Goal: Task Accomplishment & Management: Manage account settings

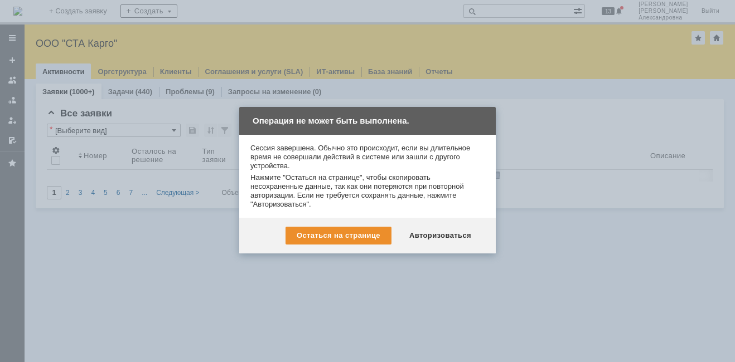
click at [404, 270] on div at bounding box center [367, 181] width 735 height 362
click at [460, 233] on div "Авторизоваться" at bounding box center [440, 236] width 84 height 18
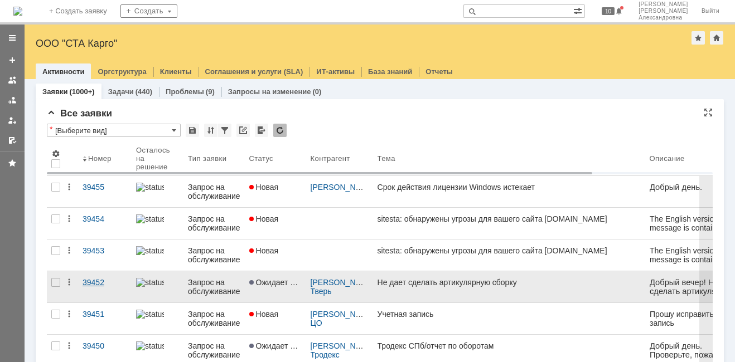
click at [115, 291] on link "39452" at bounding box center [105, 286] width 54 height 31
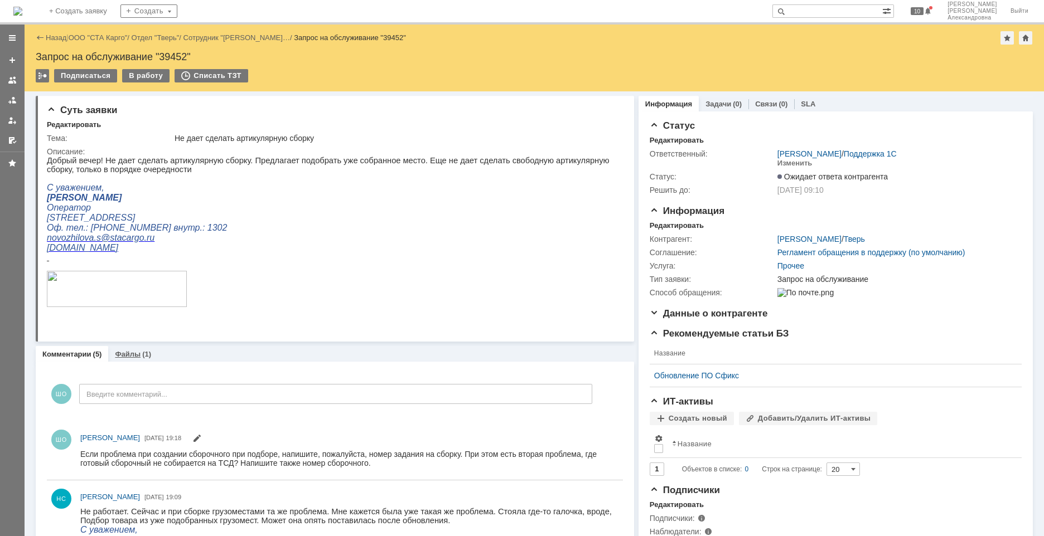
click at [139, 356] on div "Файлы (1)" at bounding box center [133, 354] width 36 height 7
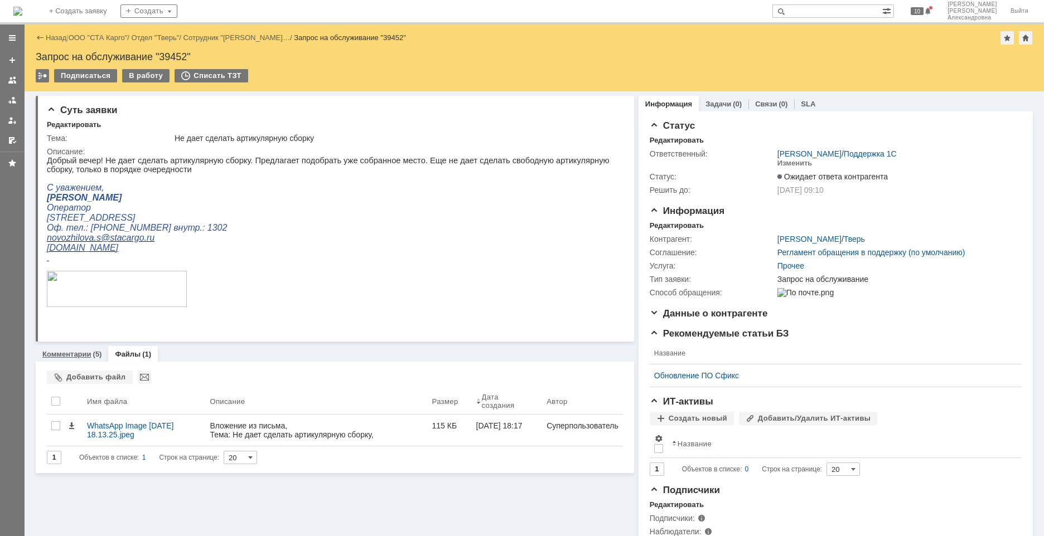
drag, startPoint x: 90, startPoint y: 355, endPoint x: 109, endPoint y: 165, distance: 190.5
click at [90, 355] on link "Комментарии" at bounding box center [66, 354] width 49 height 8
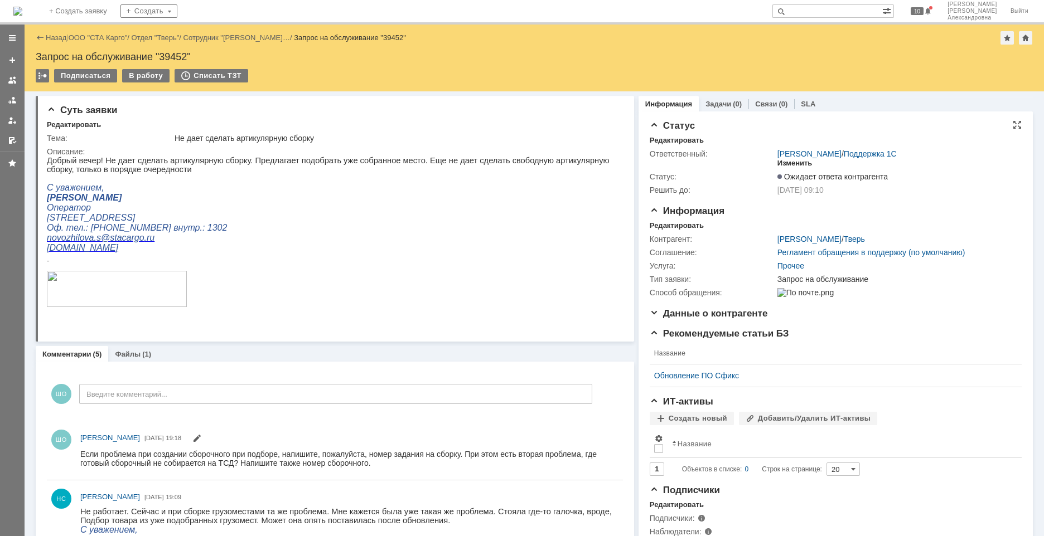
click at [734, 162] on div "Изменить" at bounding box center [794, 163] width 35 height 9
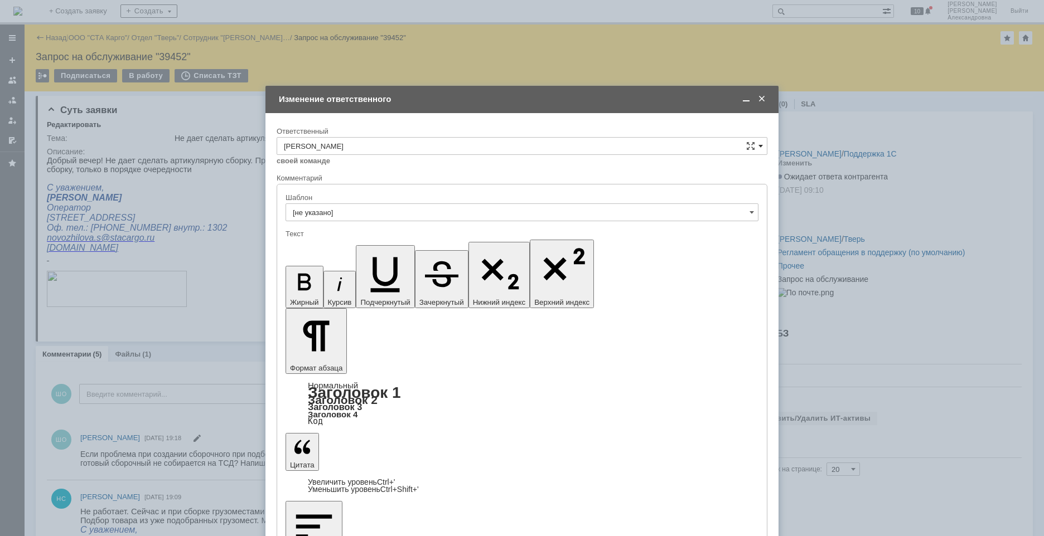
click at [734, 144] on span at bounding box center [760, 146] width 4 height 9
click at [210, 184] on div at bounding box center [522, 268] width 1044 height 536
type input "[PERSON_NAME]"
click at [734, 100] on span at bounding box center [761, 99] width 11 height 10
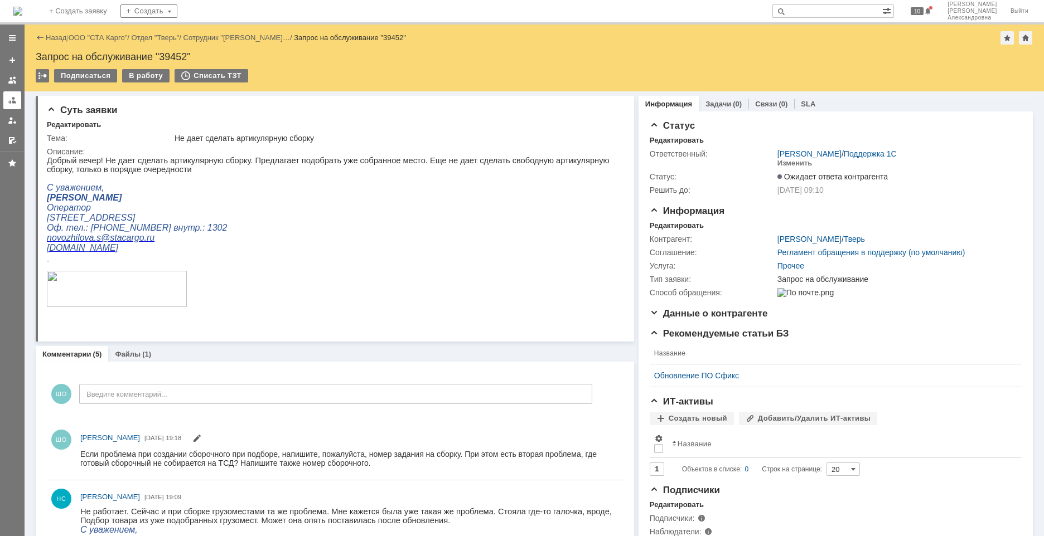
click at [17, 100] on link at bounding box center [12, 100] width 18 height 18
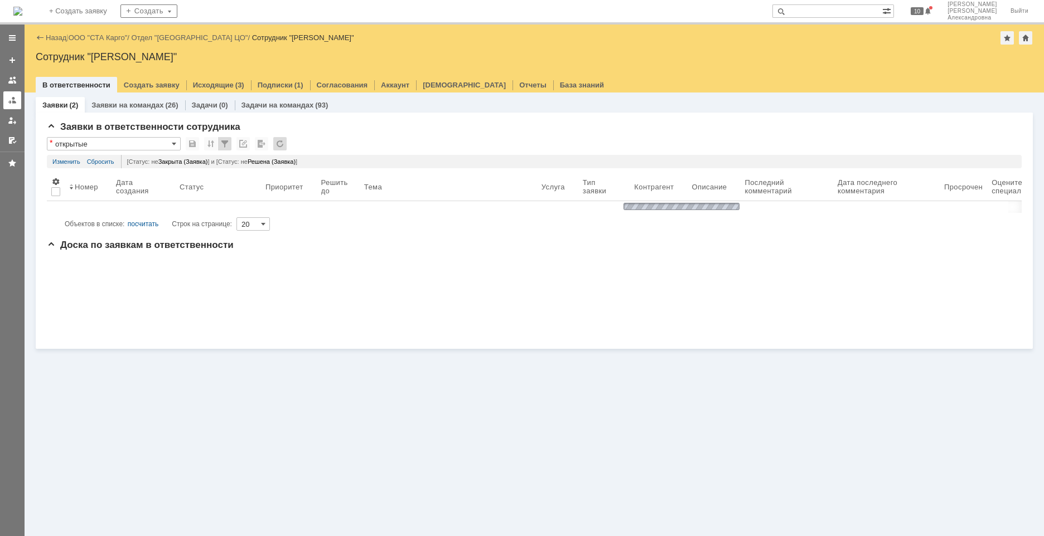
click at [17, 103] on link at bounding box center [12, 100] width 18 height 18
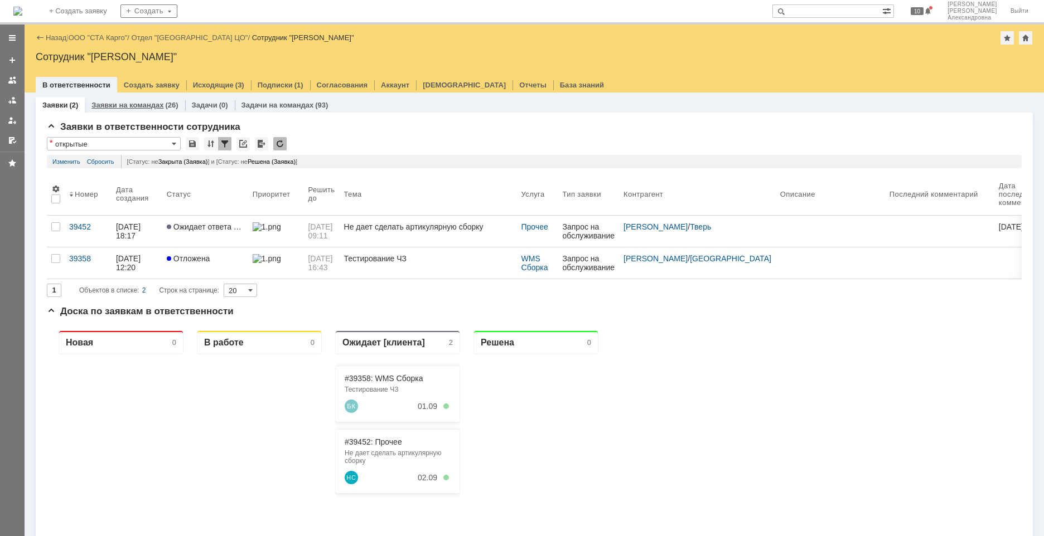
click at [112, 108] on link "Заявки на командах" at bounding box center [127, 105] width 72 height 8
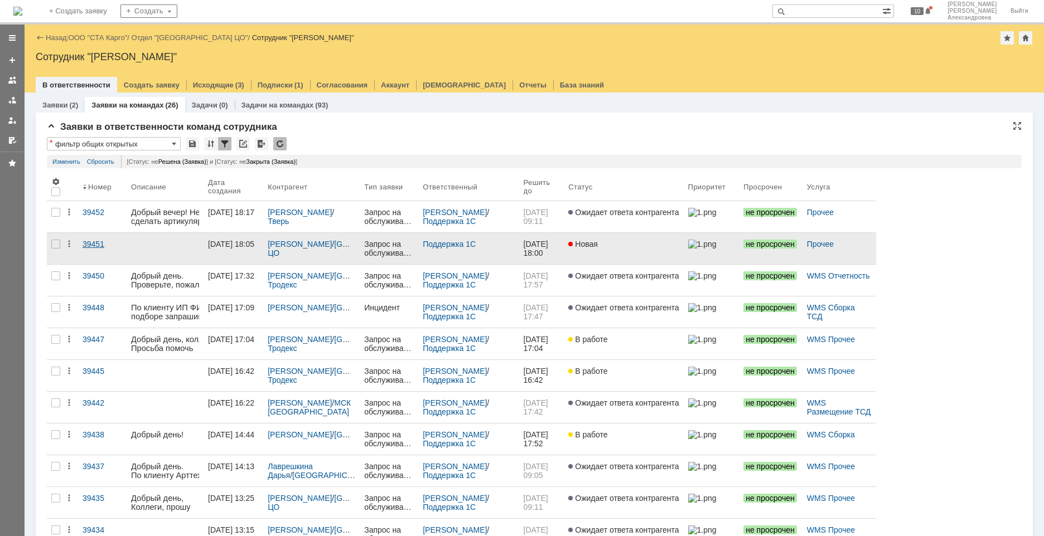
click at [113, 254] on link "39451" at bounding box center [102, 248] width 49 height 31
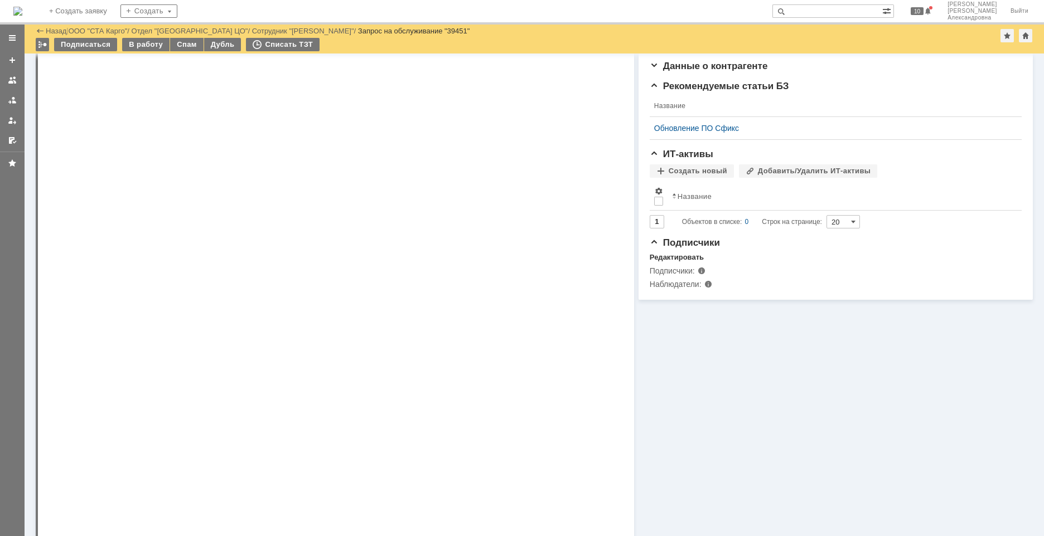
scroll to position [502, 0]
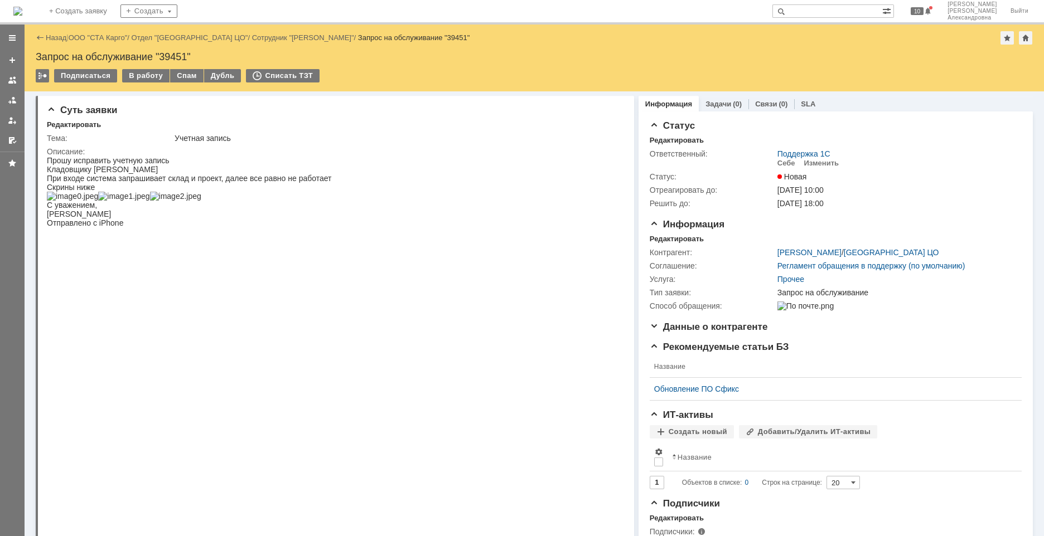
click at [108, 38] on link "ООО "СТА Карго"" at bounding box center [98, 37] width 59 height 8
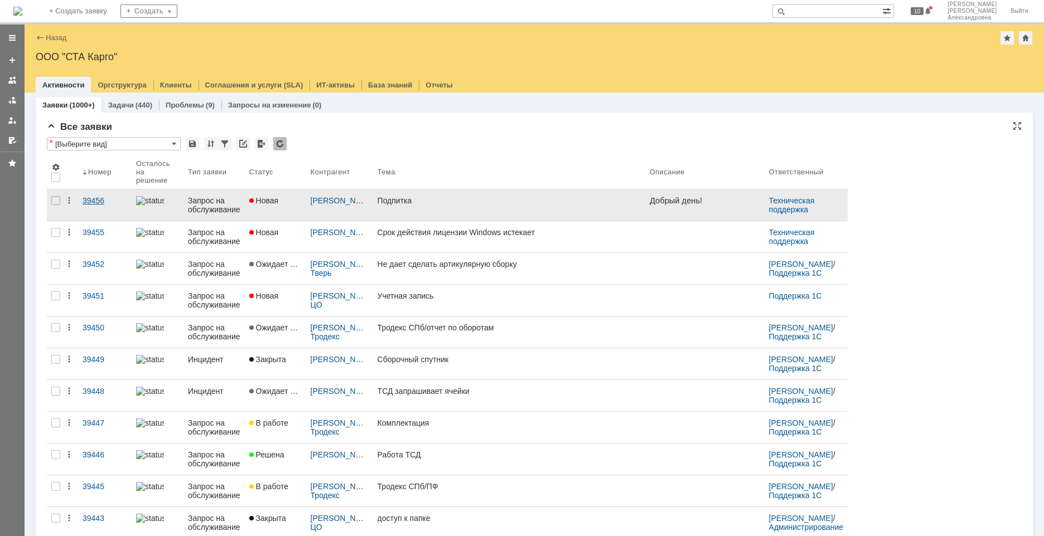
click at [103, 213] on link "39456" at bounding box center [105, 205] width 54 height 31
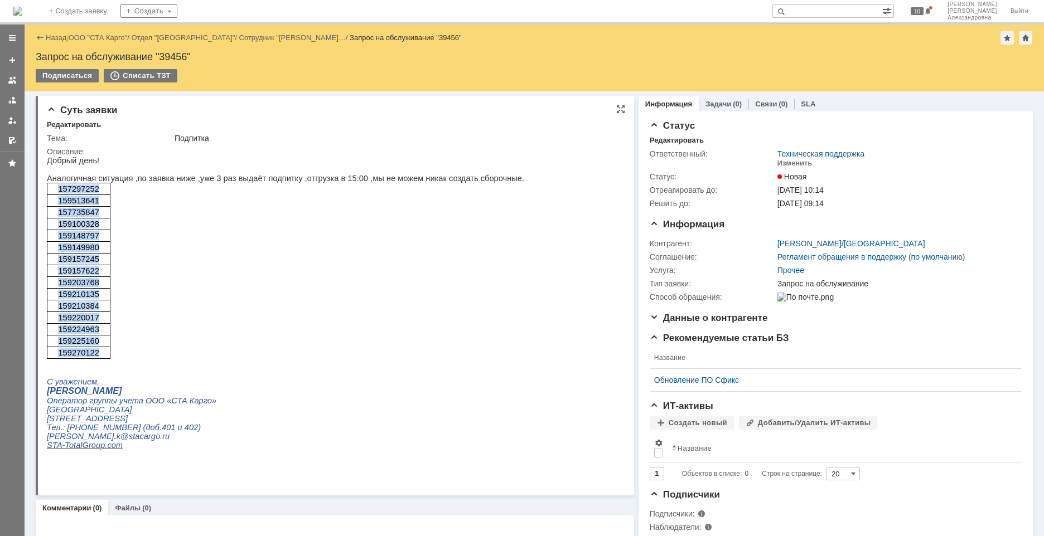
drag, startPoint x: 104, startPoint y: 355, endPoint x: 55, endPoint y: 192, distance: 170.0
click at [55, 192] on tbody "157297252 159513641 157735847 159100328 159148797 159149980 159157245 159157622…" at bounding box center [79, 271] width 64 height 176
click at [95, 195] on td "157297252" at bounding box center [79, 189] width 64 height 12
drag, startPoint x: 101, startPoint y: 189, endPoint x: 59, endPoint y: 195, distance: 42.7
click at [59, 193] on p "157297252" at bounding box center [78, 189] width 55 height 9
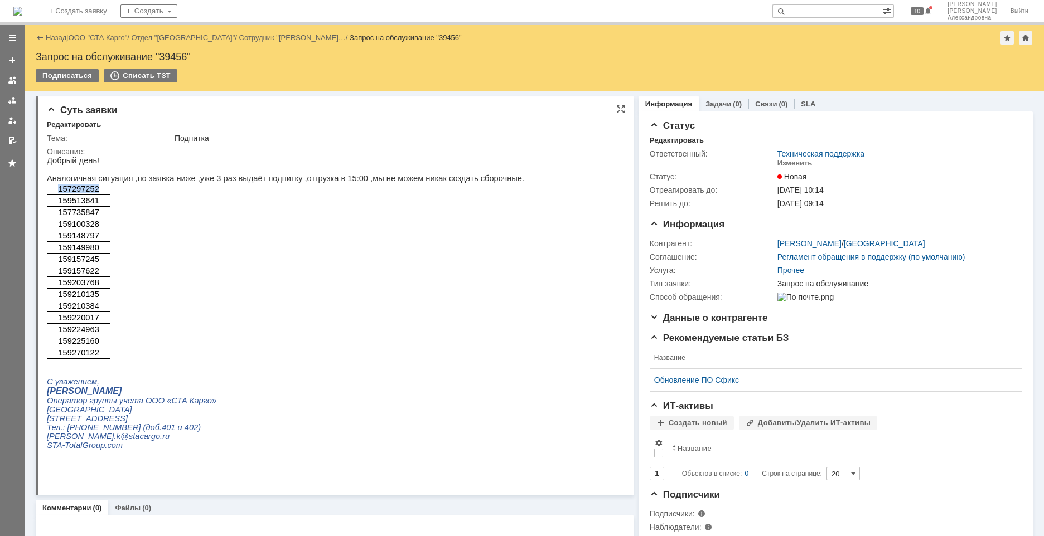
copy span "157297252"
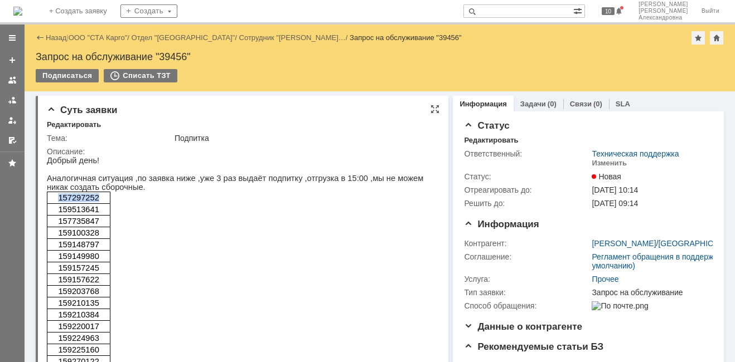
click at [100, 201] on p "157297252" at bounding box center [78, 197] width 55 height 9
drag, startPoint x: 101, startPoint y: 202, endPoint x: 62, endPoint y: 206, distance: 39.2
click at [62, 202] on p "157297252" at bounding box center [78, 197] width 55 height 9
copy span "157297252"
click at [609, 164] on div "Изменить" at bounding box center [608, 163] width 35 height 9
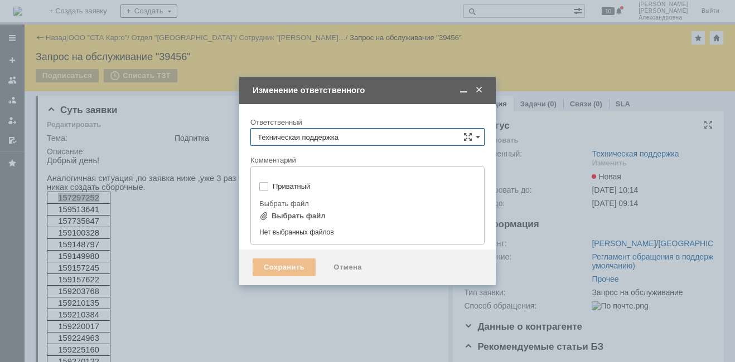
type input "[не указано]"
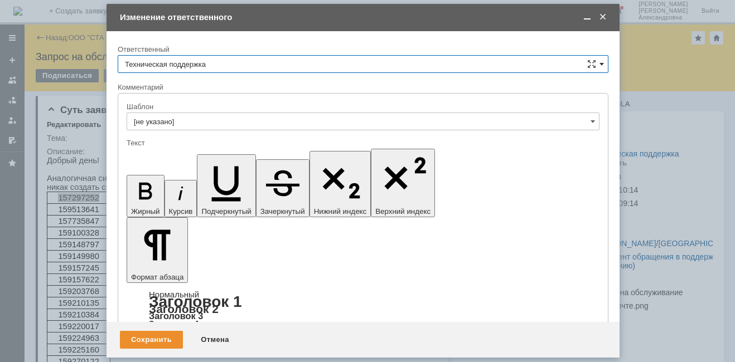
click at [599, 64] on span at bounding box center [601, 64] width 4 height 9
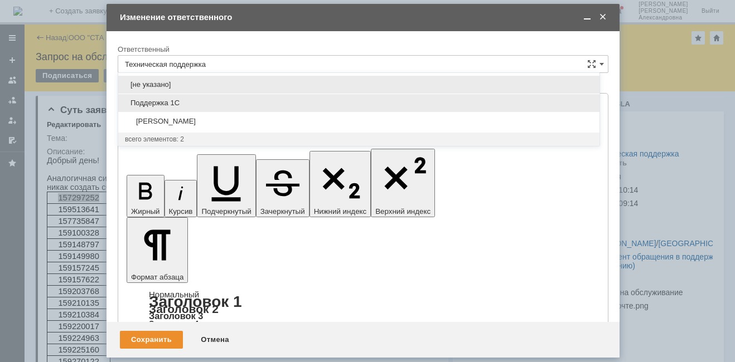
click at [269, 110] on div "Поддержка 1С" at bounding box center [358, 103] width 481 height 18
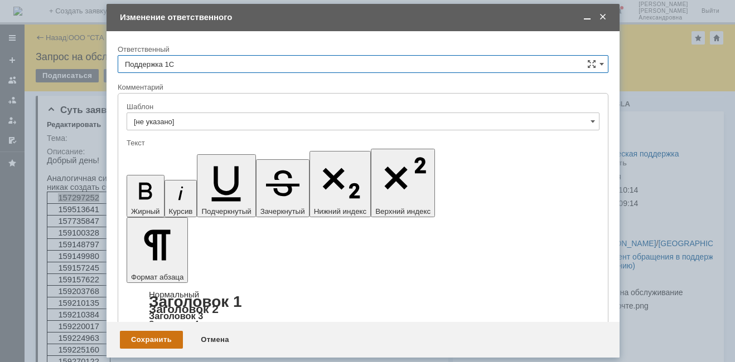
type input "Поддержка 1С"
click at [161, 348] on div "Сохранить" at bounding box center [151, 340] width 63 height 18
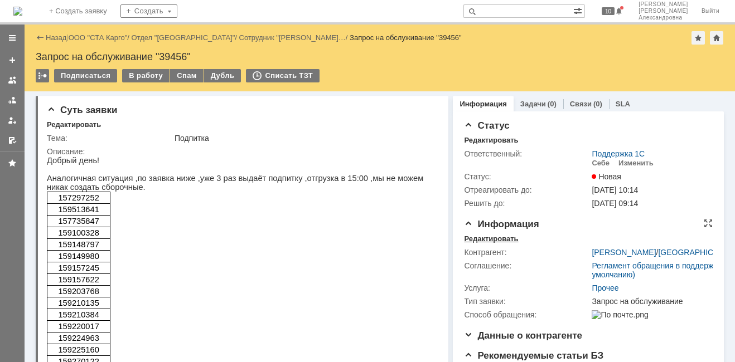
click at [506, 235] on div "Редактировать" at bounding box center [491, 239] width 54 height 9
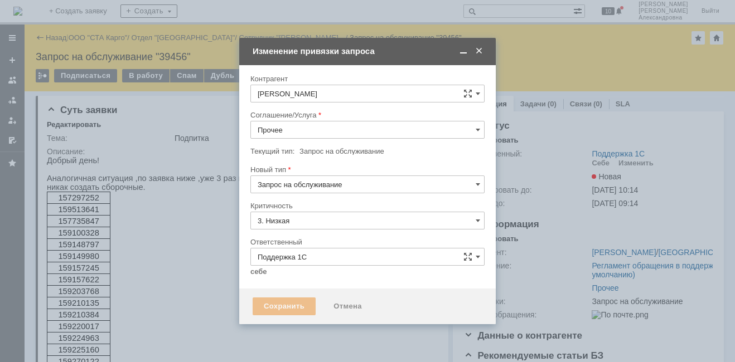
type input "[не указано]"
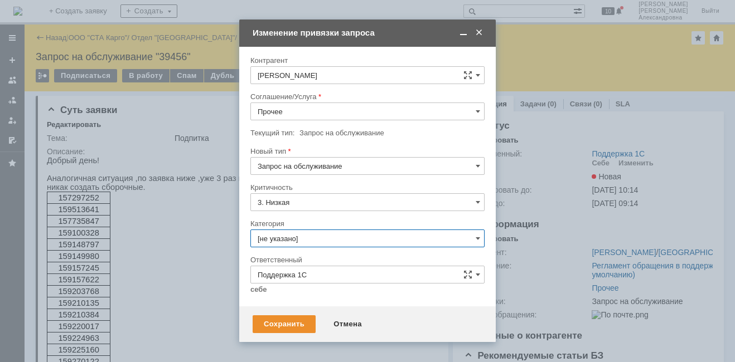
click at [474, 242] on input "[не указано]" at bounding box center [367, 239] width 234 height 18
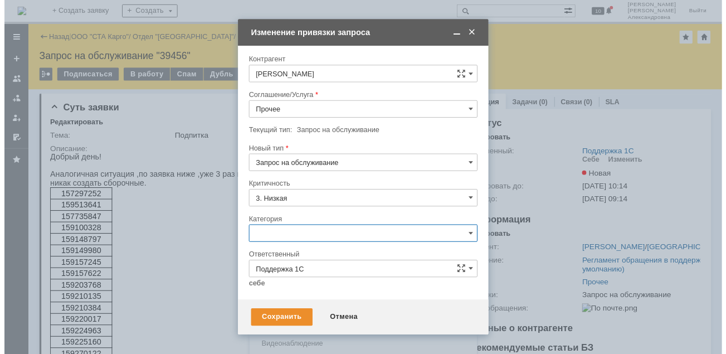
scroll to position [45, 0]
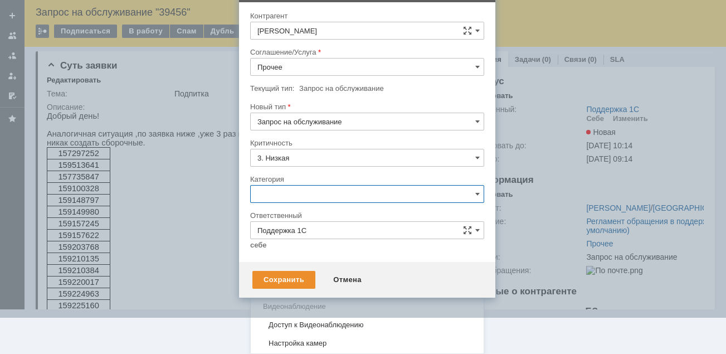
click at [285, 281] on div "Ошибка" at bounding box center [367, 288] width 233 height 18
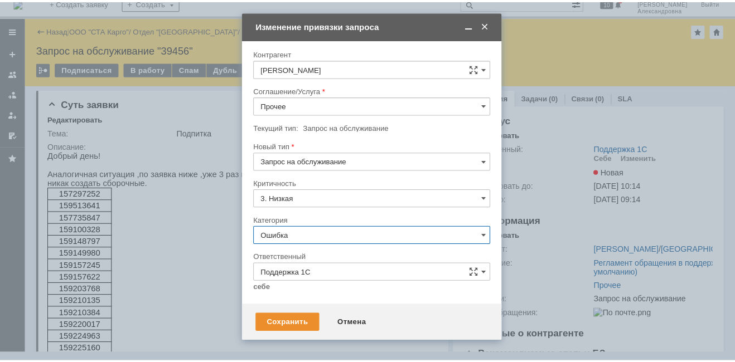
scroll to position [0, 0]
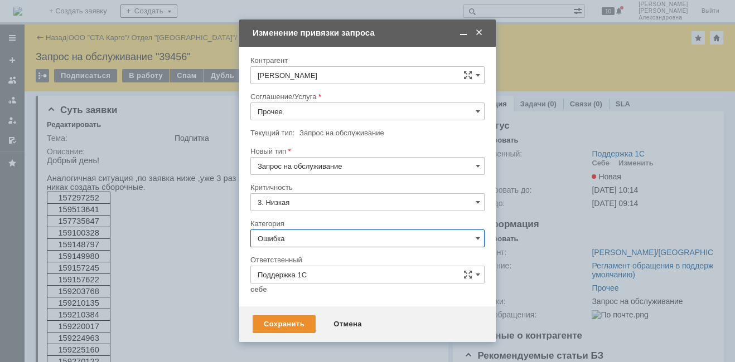
type input "Ошибка"
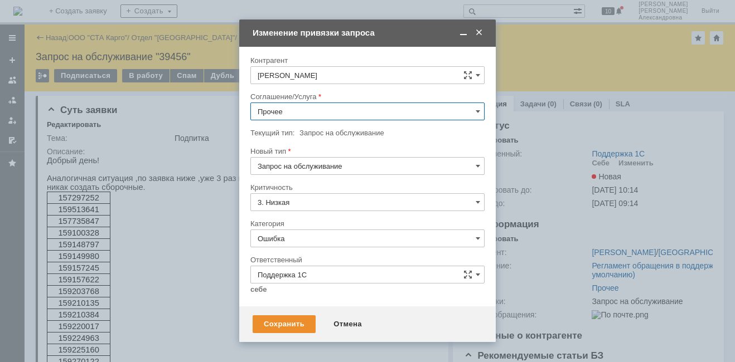
click at [477, 117] on input "Прочее" at bounding box center [367, 112] width 234 height 18
click at [372, 157] on span "WMS Сборка" at bounding box center [368, 153] width 220 height 9
type input "WMS Сборка"
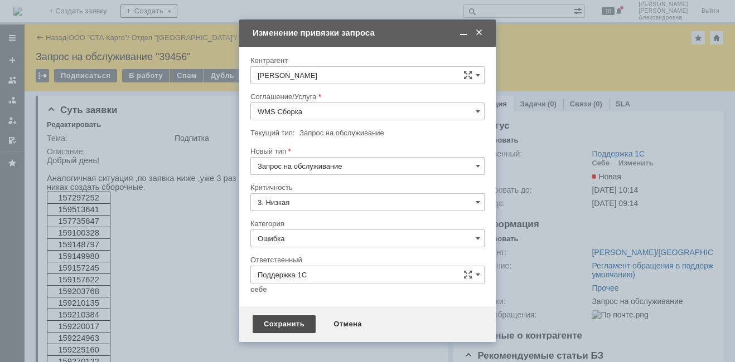
click at [282, 323] on div "Сохранить" at bounding box center [284, 325] width 63 height 18
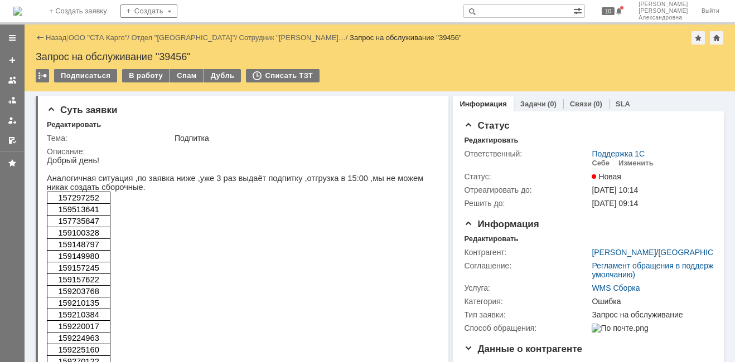
scroll to position [0, 0]
click at [90, 212] on span "159513641" at bounding box center [78, 209] width 41 height 9
copy span "159513641"
click at [176, 245] on div "Добрый день! Аналогичная ситуация ,по заявка ниже ,уже 3 раз выдаёт подпитку ,о…" at bounding box center [238, 316] width 383 height 321
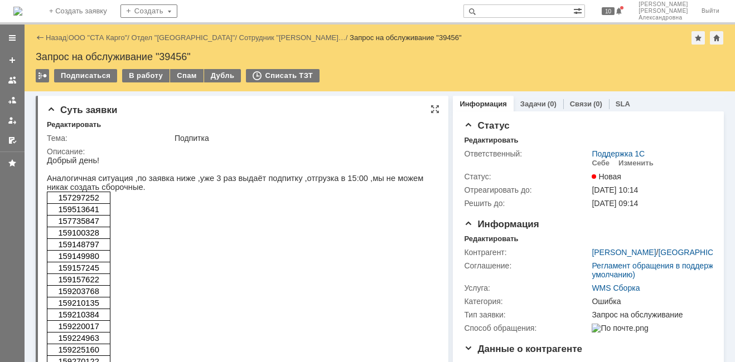
click at [167, 224] on div "Добрый день! Аналогичная ситуация ,по заявка ниже ,уже 3 раз выдаёт подпитку ,о…" at bounding box center [238, 316] width 383 height 321
drag, startPoint x: 104, startPoint y: 226, endPoint x: 60, endPoint y: 225, distance: 44.6
click at [60, 225] on p "157735847" at bounding box center [78, 221] width 55 height 9
copy span "157735847"
click at [98, 237] on p "159100328" at bounding box center [78, 233] width 55 height 9
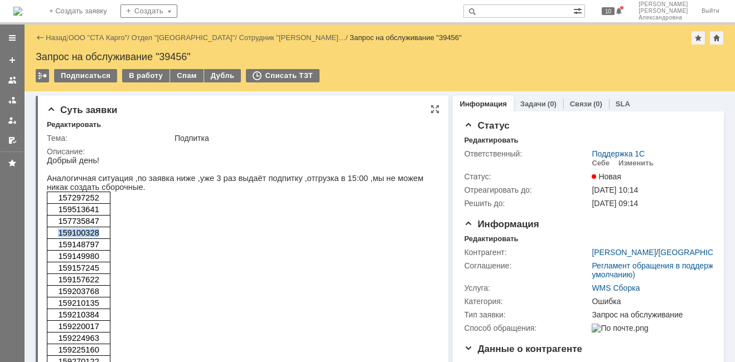
drag, startPoint x: 101, startPoint y: 240, endPoint x: 54, endPoint y: 239, distance: 47.9
click at [54, 237] on p "159100328" at bounding box center [78, 233] width 55 height 9
copy span "159100328"
drag, startPoint x: 104, startPoint y: 251, endPoint x: 59, endPoint y: 249, distance: 45.2
click at [59, 249] on p "159148797" at bounding box center [78, 244] width 55 height 9
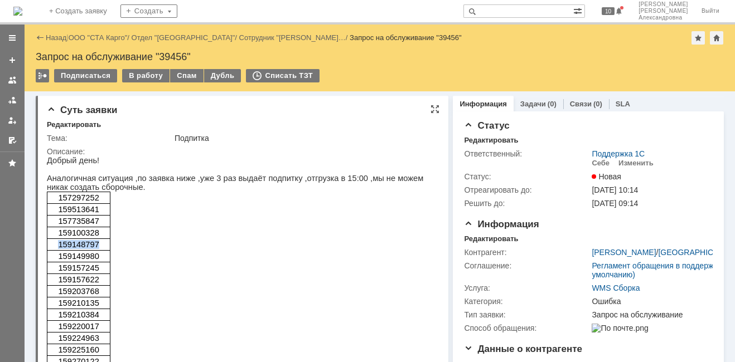
click at [101, 246] on p "159148797" at bounding box center [78, 244] width 55 height 9
click at [103, 249] on p "159148797" at bounding box center [78, 244] width 55 height 9
drag, startPoint x: 104, startPoint y: 253, endPoint x: 59, endPoint y: 250, distance: 45.8
click at [59, 249] on p "159148797" at bounding box center [78, 244] width 55 height 9
copy span "159148797"
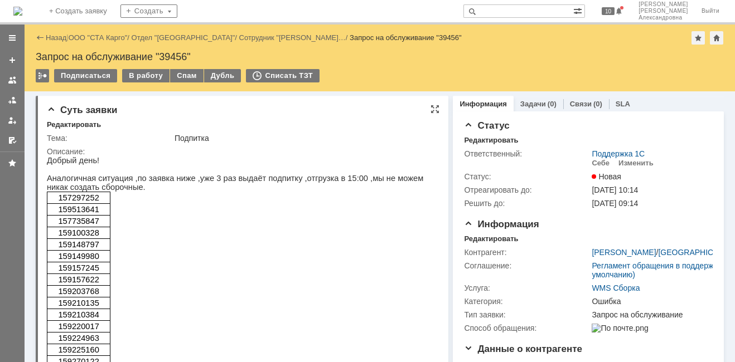
click at [100, 259] on p "159149980" at bounding box center [78, 256] width 55 height 9
drag, startPoint x: 103, startPoint y: 261, endPoint x: 59, endPoint y: 262, distance: 43.5
click at [59, 261] on p "159149980" at bounding box center [78, 256] width 55 height 9
copy span "159149980"
drag, startPoint x: 106, startPoint y: 271, endPoint x: 54, endPoint y: 275, distance: 52.0
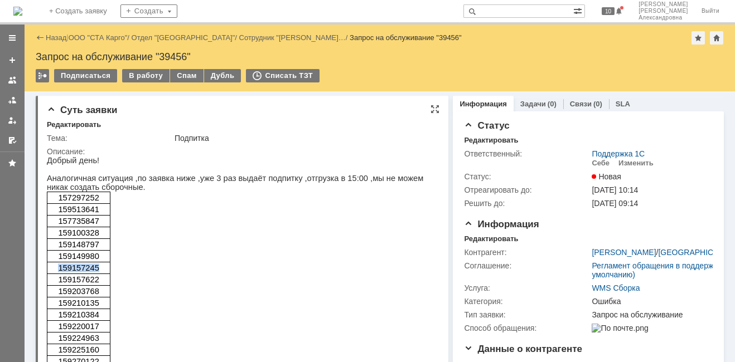
click at [54, 273] on p "159157245" at bounding box center [78, 268] width 55 height 9
copy span "159157245"
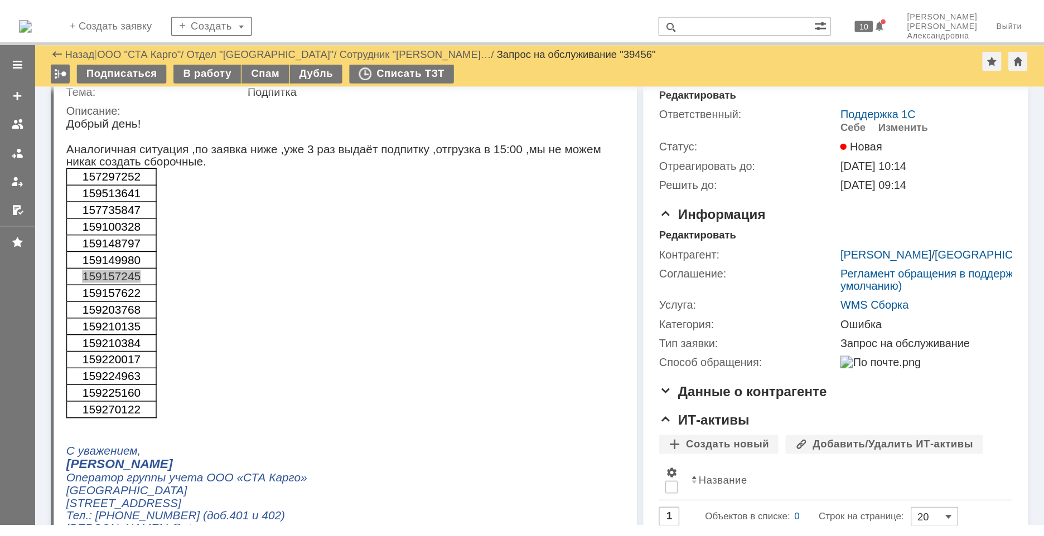
scroll to position [56, 0]
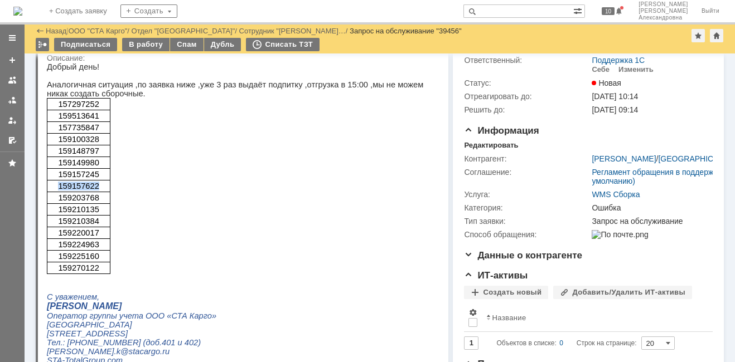
drag, startPoint x: 106, startPoint y: 192, endPoint x: 59, endPoint y: 191, distance: 47.4
click at [59, 191] on p "159157622" at bounding box center [78, 186] width 55 height 9
copy span "159157622"
click at [100, 202] on p "159203768" at bounding box center [78, 197] width 55 height 9
drag, startPoint x: 104, startPoint y: 204, endPoint x: 56, endPoint y: 204, distance: 47.4
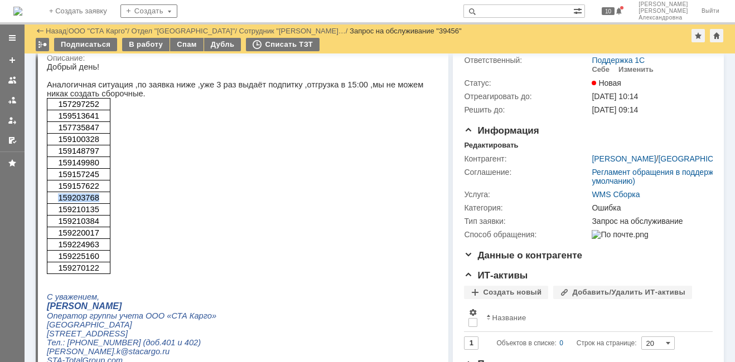
click at [56, 202] on p "159203768" at bounding box center [78, 197] width 55 height 9
copy span "159203768"
click at [103, 214] on p "159210135" at bounding box center [78, 209] width 55 height 9
drag, startPoint x: 100, startPoint y: 215, endPoint x: 57, endPoint y: 217, distance: 42.4
click at [57, 214] on p "159210135" at bounding box center [78, 209] width 55 height 9
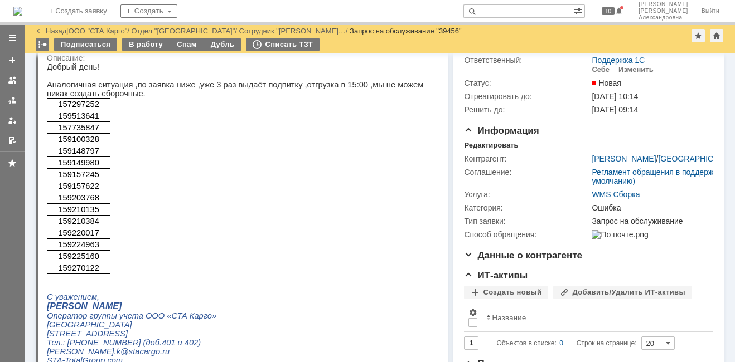
click at [106, 225] on p "159210384" at bounding box center [78, 221] width 55 height 9
drag, startPoint x: 99, startPoint y: 227, endPoint x: 52, endPoint y: 228, distance: 46.8
click at [52, 226] on p "159210384" at bounding box center [78, 221] width 55 height 9
click at [101, 244] on td "159224963" at bounding box center [79, 245] width 64 height 12
drag, startPoint x: 96, startPoint y: 234, endPoint x: 67, endPoint y: 225, distance: 30.3
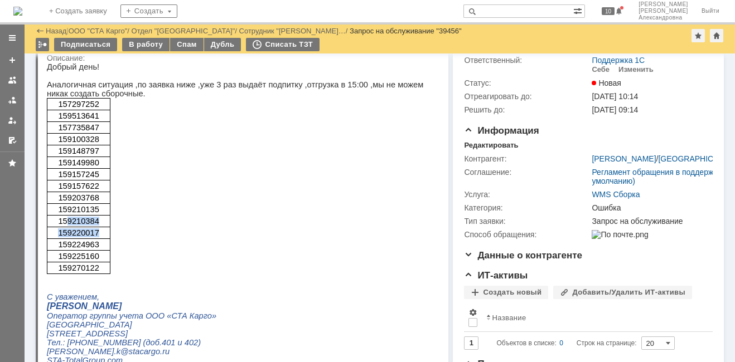
click at [67, 225] on tbody "157297252 159513641 157735847 159100328 159148797 159149980 159157245 159157622…" at bounding box center [79, 187] width 64 height 176
click at [66, 226] on span "159210384" at bounding box center [78, 221] width 41 height 9
click at [91, 237] on span "159220017" at bounding box center [78, 233] width 41 height 9
drag, startPoint x: 100, startPoint y: 238, endPoint x: 50, endPoint y: 240, distance: 50.8
click at [50, 239] on td "159220017" at bounding box center [79, 233] width 64 height 12
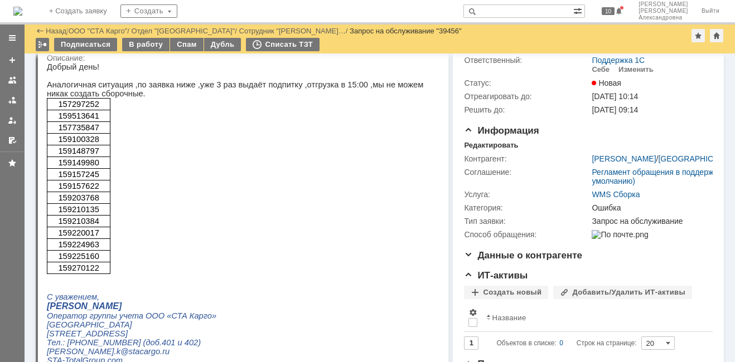
click at [91, 257] on span "159225160" at bounding box center [78, 256] width 41 height 9
drag, startPoint x: 97, startPoint y: 248, endPoint x: 53, endPoint y: 249, distance: 44.1
click at [53, 249] on p "159224963" at bounding box center [78, 244] width 55 height 9
click at [104, 261] on p "159225160" at bounding box center [78, 256] width 55 height 9
drag, startPoint x: 105, startPoint y: 264, endPoint x: 56, endPoint y: 256, distance: 49.1
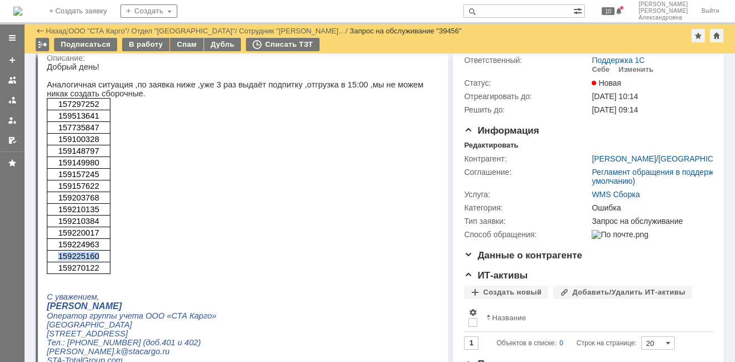
click at [56, 256] on p "159225160" at bounding box center [78, 256] width 55 height 9
click at [102, 273] on p "159270122" at bounding box center [78, 268] width 55 height 9
drag, startPoint x: 102, startPoint y: 271, endPoint x: 61, endPoint y: 272, distance: 41.3
click at [61, 272] on p "159270122" at bounding box center [78, 268] width 55 height 9
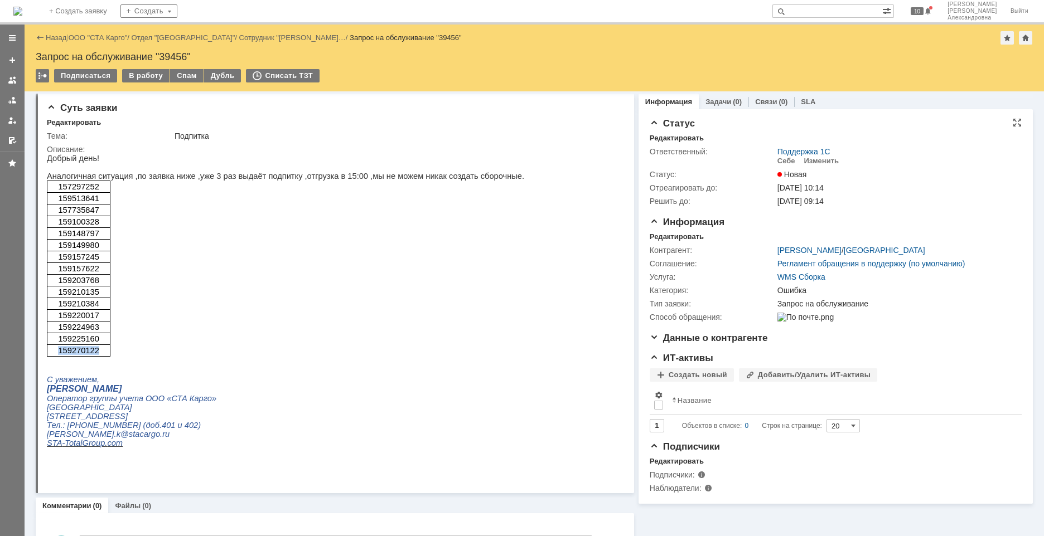
scroll to position [0, 0]
click at [734, 159] on div "Себе" at bounding box center [786, 163] width 18 height 9
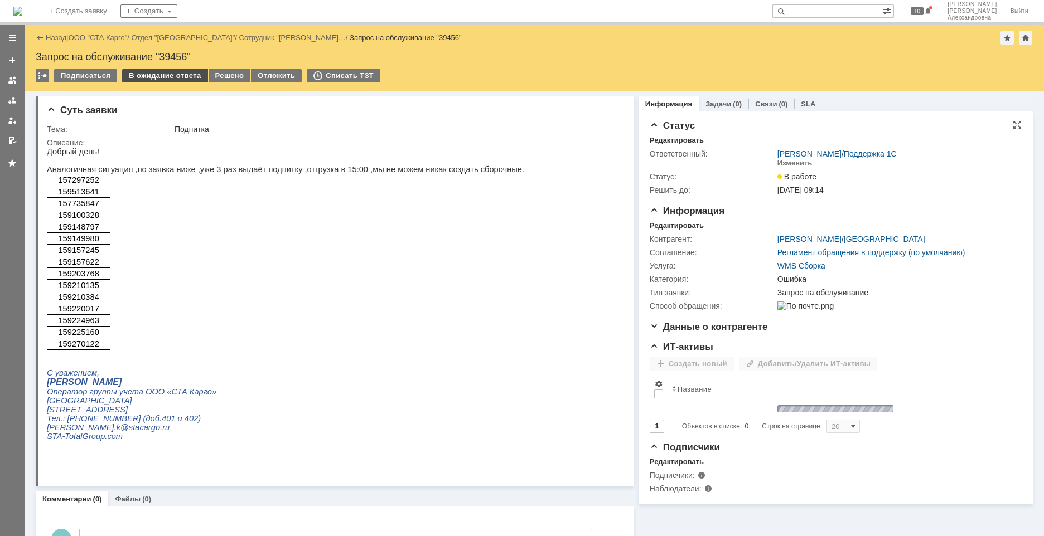
click at [145, 77] on div "В ожидание ответа" at bounding box center [164, 75] width 85 height 13
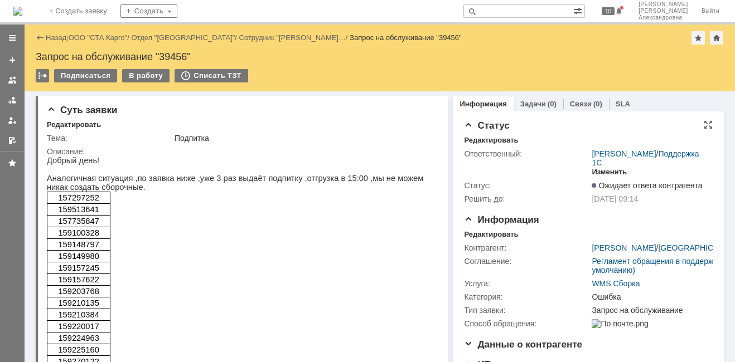
click at [604, 177] on div "Изменить" at bounding box center [608, 172] width 35 height 9
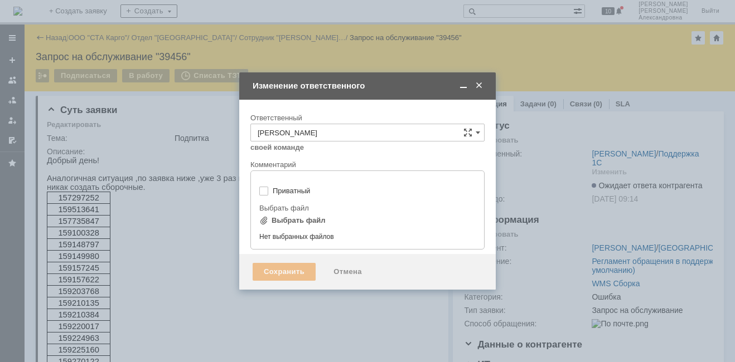
type input "[не указано]"
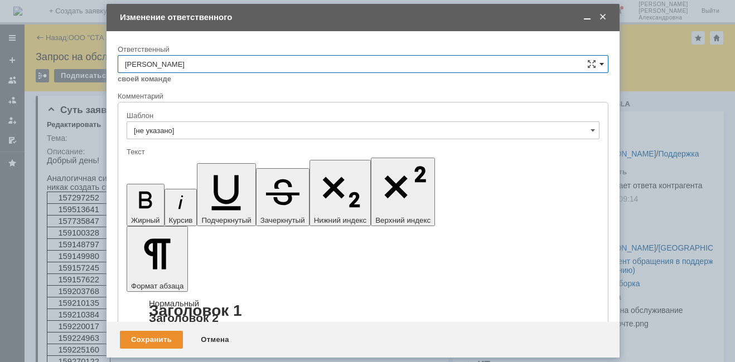
click at [599, 64] on span at bounding box center [601, 64] width 4 height 9
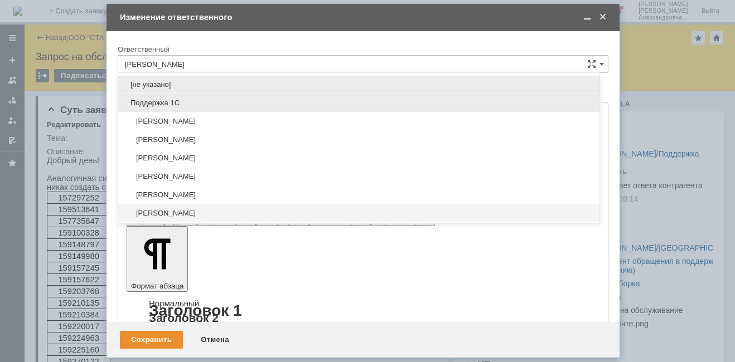
click at [234, 107] on span "Поддержка 1С" at bounding box center [359, 103] width 468 height 9
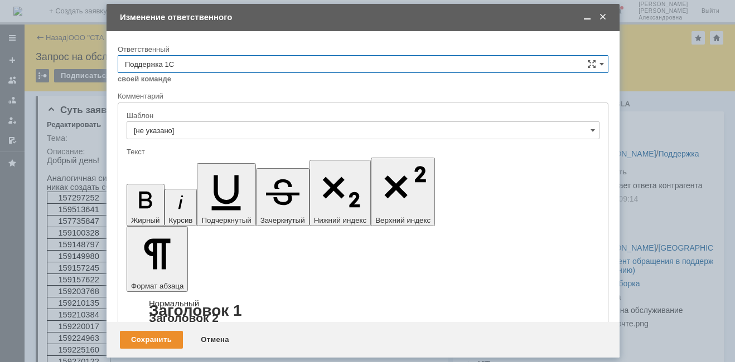
type input "Поддержка 1С"
click at [139, 338] on div "Сохранить" at bounding box center [151, 340] width 63 height 18
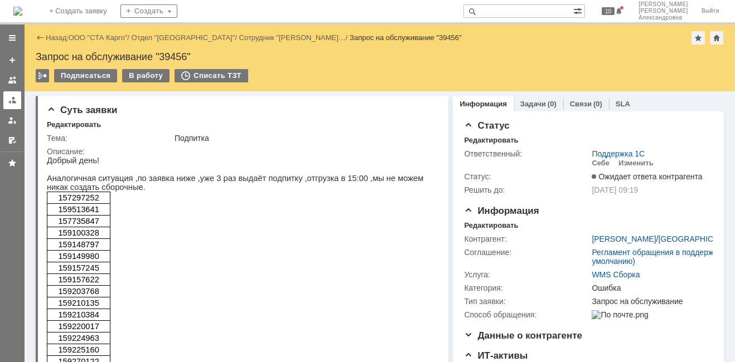
click at [13, 108] on link at bounding box center [12, 100] width 18 height 18
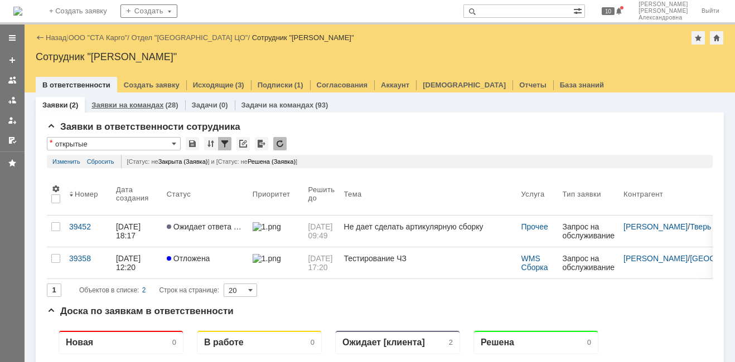
click at [93, 108] on link "Заявки на командах" at bounding box center [127, 105] width 72 height 8
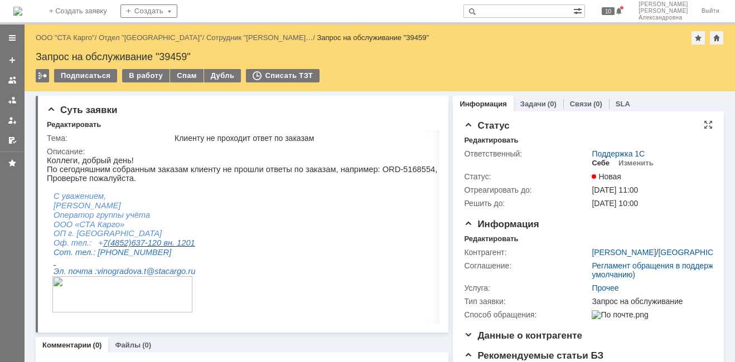
click at [598, 162] on div "Себе" at bounding box center [600, 163] width 18 height 9
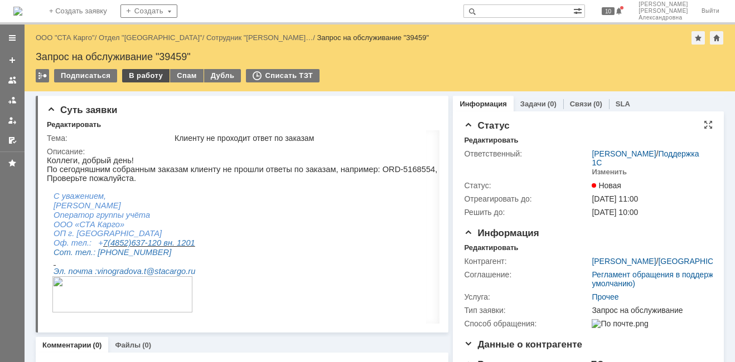
click at [143, 73] on div "В работу" at bounding box center [145, 75] width 47 height 13
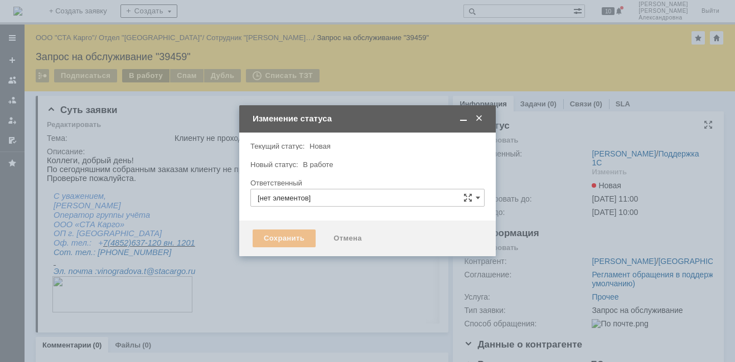
type input "[PERSON_NAME]"
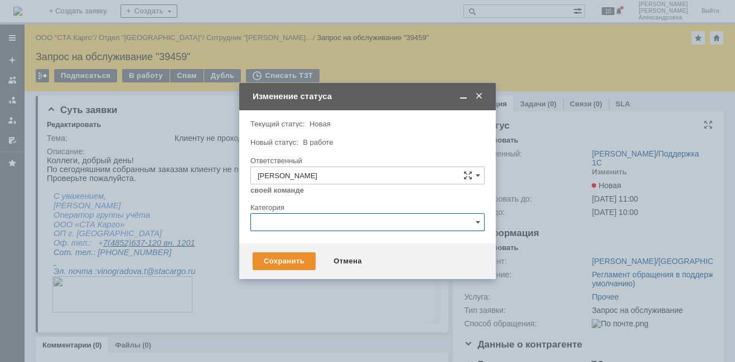
click at [286, 223] on input "text" at bounding box center [367, 223] width 234 height 18
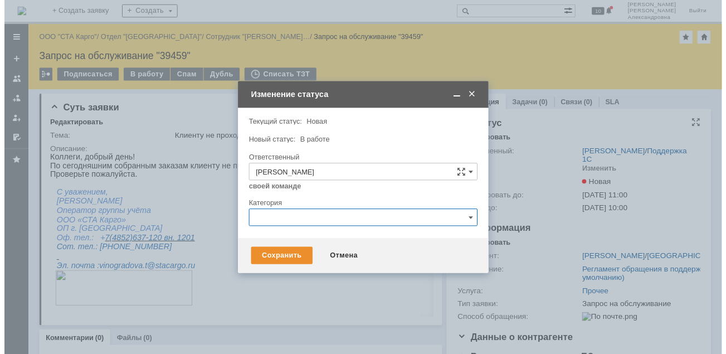
scroll to position [28, 0]
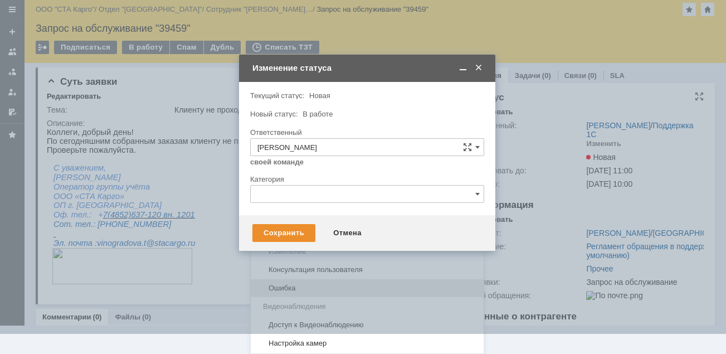
click at [283, 290] on span "Ошибка" at bounding box center [368, 288] width 220 height 9
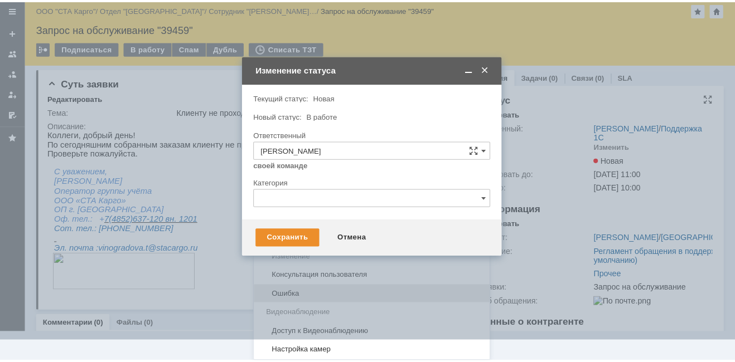
scroll to position [0, 0]
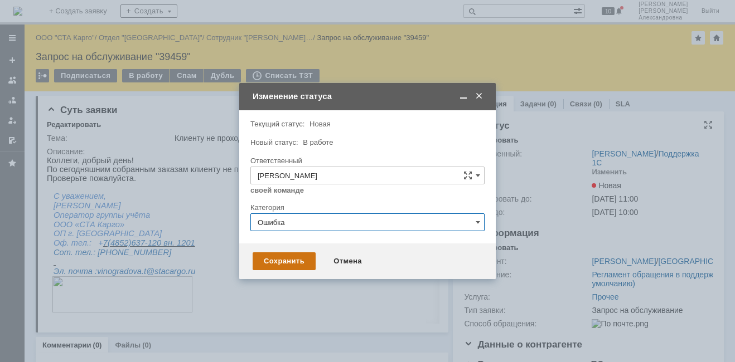
type input "Ошибка"
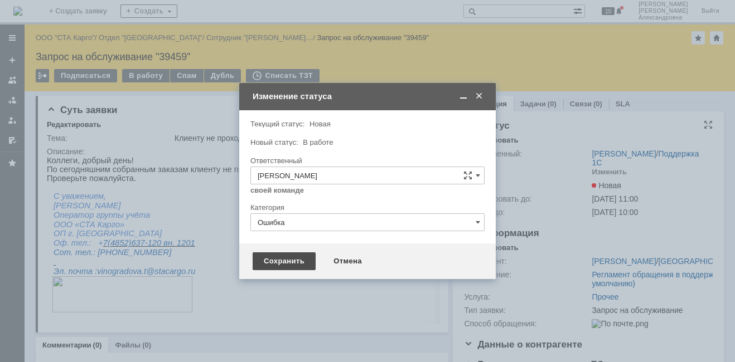
click at [289, 260] on div "Сохранить" at bounding box center [284, 262] width 63 height 18
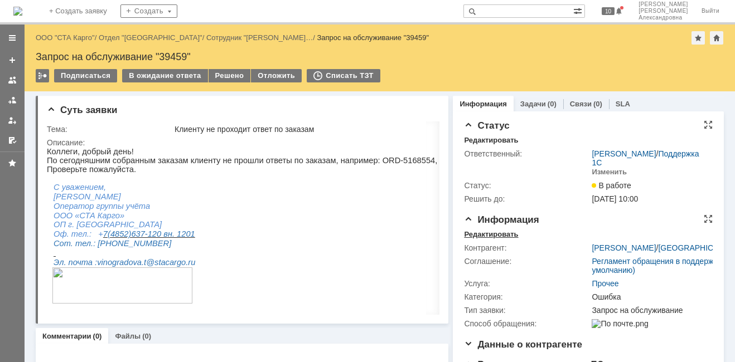
click at [502, 239] on div "Редактировать" at bounding box center [491, 234] width 54 height 9
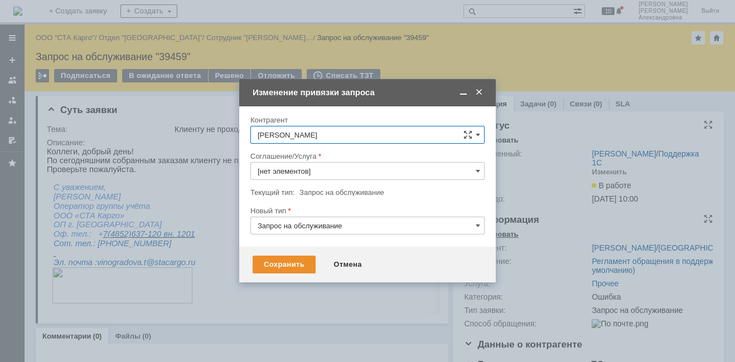
type input "Прочее"
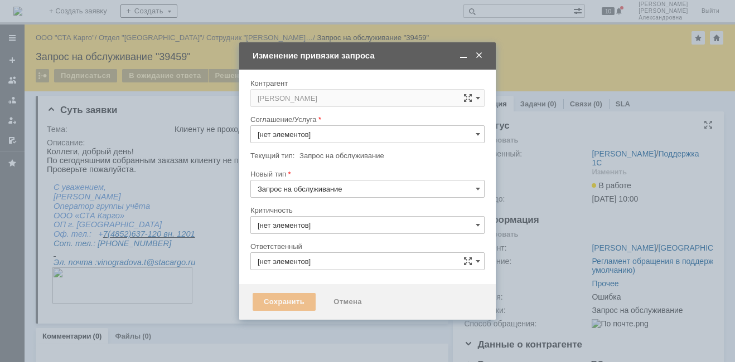
type input "Прочее"
type input "3. Низкая"
type input "Ошибка"
type input "[PERSON_NAME]"
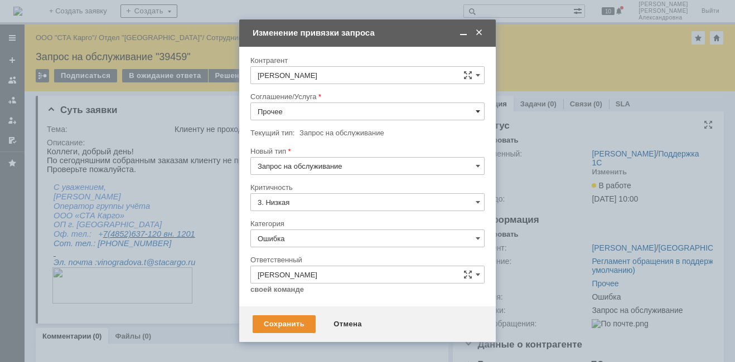
click at [477, 114] on span at bounding box center [478, 111] width 4 height 9
click at [317, 179] on div "WMS Обмены" at bounding box center [367, 174] width 233 height 18
type input "WMS Обмены"
click at [313, 238] on input "Ошибка" at bounding box center [367, 239] width 234 height 18
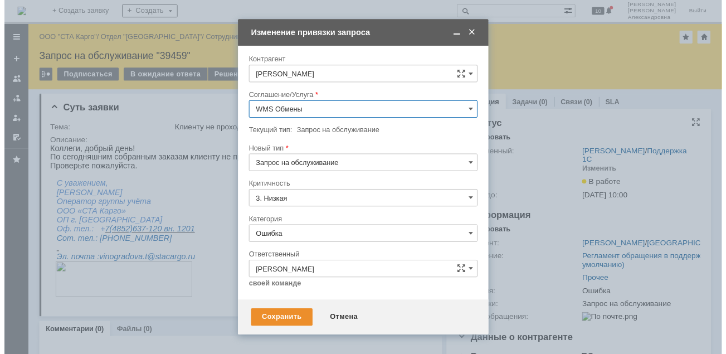
scroll to position [45, 0]
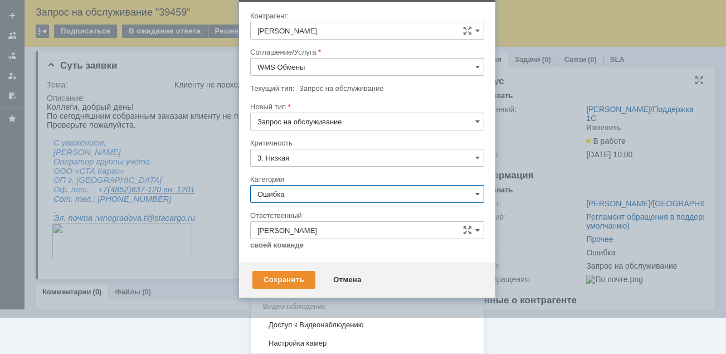
click at [331, 196] on input "Ошибка" at bounding box center [367, 194] width 234 height 18
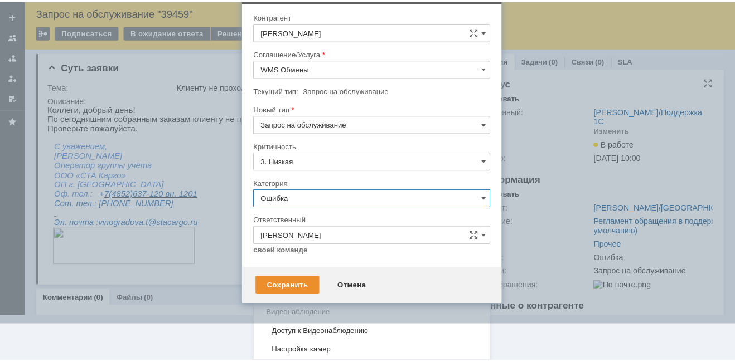
scroll to position [0, 0]
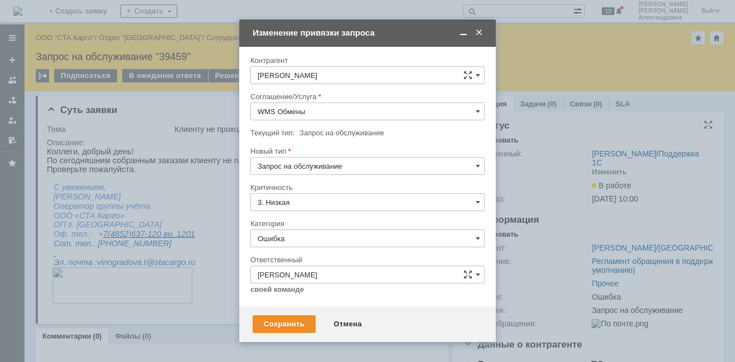
click at [464, 92] on tbody "Соглашение/Услуга WMS Обмены Текущий тип: Запрос на обслуживание Запрос на обсл…" at bounding box center [367, 74] width 234 height 36
type input "Ошибка"
click at [479, 164] on span at bounding box center [478, 166] width 4 height 9
click at [331, 222] on span "Инцидент" at bounding box center [368, 223] width 220 height 9
type input "Инцидент"
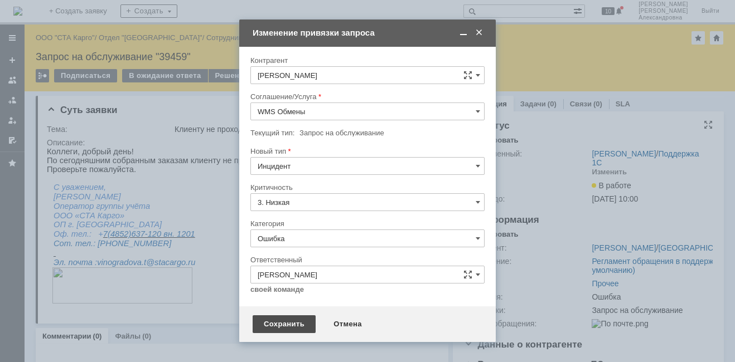
click at [287, 322] on div "Сохранить" at bounding box center [284, 325] width 63 height 18
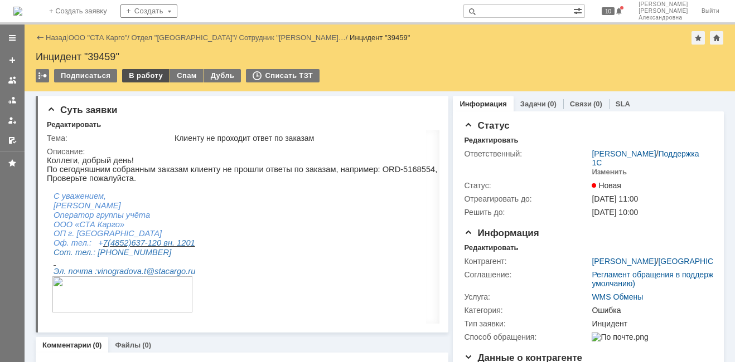
click at [139, 76] on div "В работу" at bounding box center [145, 75] width 47 height 13
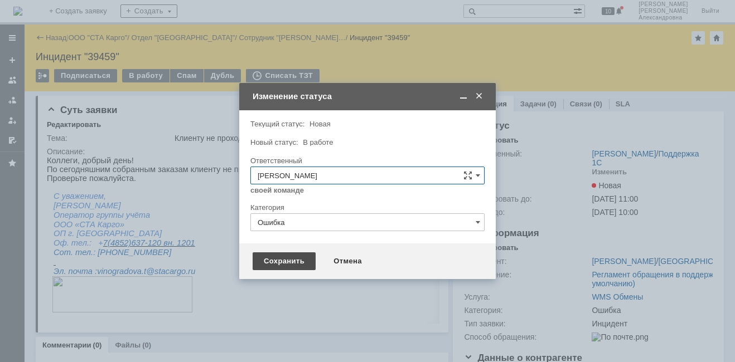
click at [287, 267] on div "Сохранить" at bounding box center [284, 262] width 63 height 18
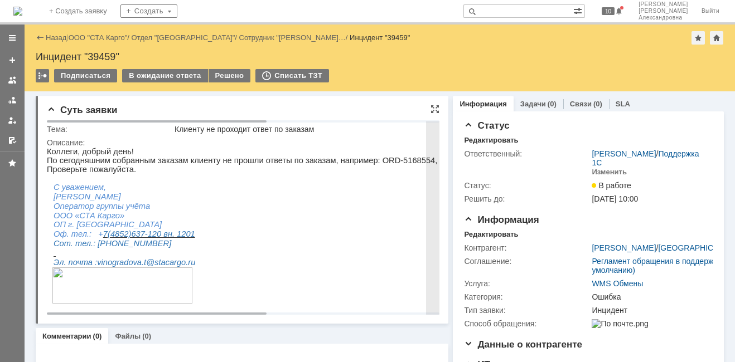
click at [385, 163] on p "По сегодняшним собранным заказам клиенту не прошли ответы по заказам, например:…" at bounding box center [396, 160] width 699 height 9
drag, startPoint x: 385, startPoint y: 163, endPoint x: 378, endPoint y: 163, distance: 6.7
click at [378, 163] on p "По сегодняшним собранным заказам клиенту не прошли ответы по заказам, например:…" at bounding box center [396, 160] width 699 height 9
drag, startPoint x: 356, startPoint y: 163, endPoint x: 400, endPoint y: 158, distance: 43.8
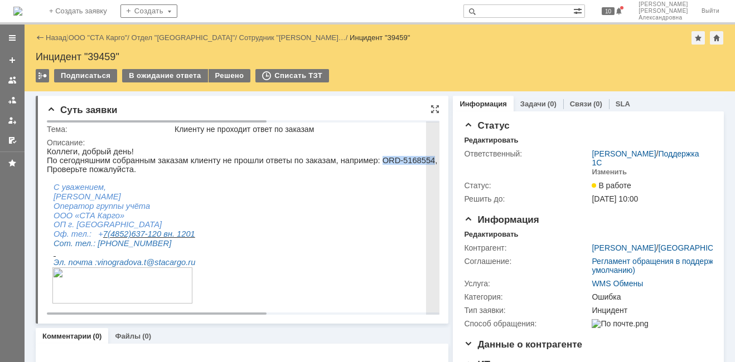
click at [400, 158] on p "По сегодняшним собранным заказам клиенту не прошли ответы по заказам, например:…" at bounding box center [396, 160] width 699 height 9
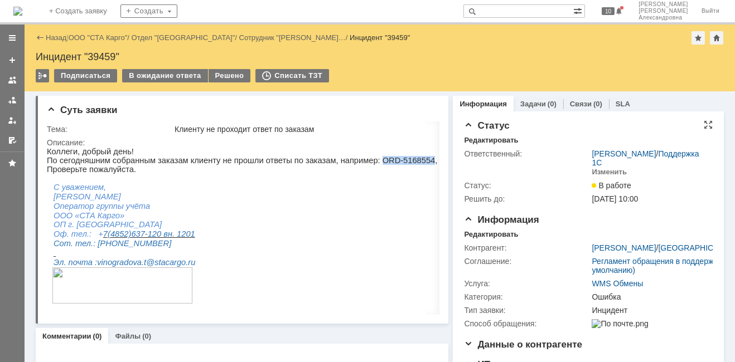
copy p "ORD-5168554"
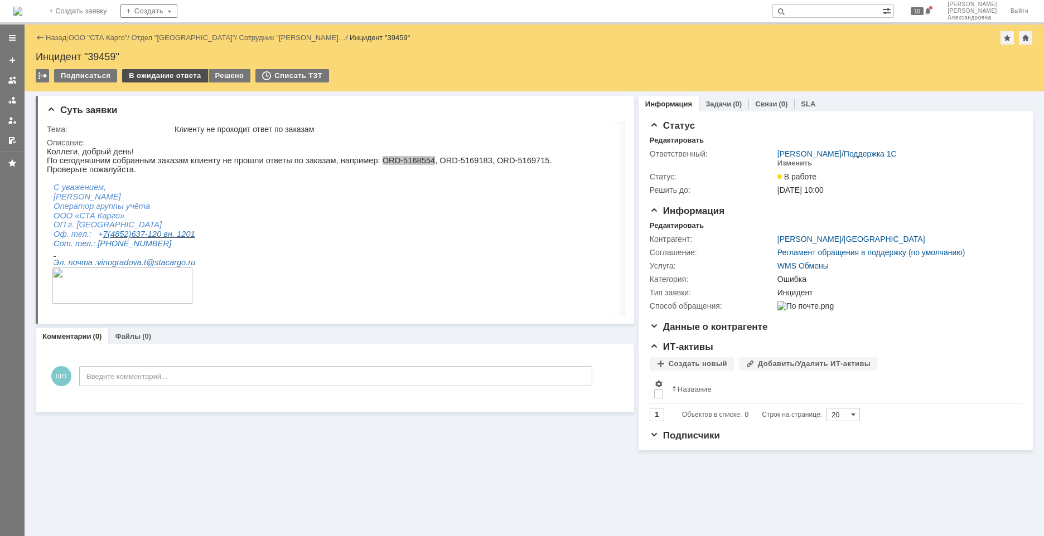
click at [151, 75] on div "В ожидание ответа" at bounding box center [164, 75] width 85 height 13
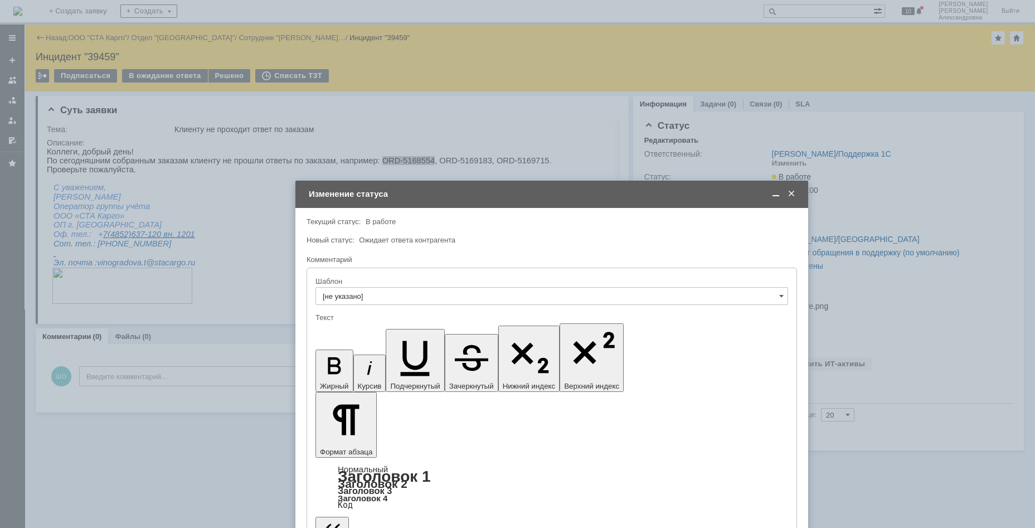
drag, startPoint x: 445, startPoint y: 111, endPoint x: 472, endPoint y: 208, distance: 100.8
click at [473, 202] on td "Изменение статуса" at bounding box center [551, 194] width 513 height 27
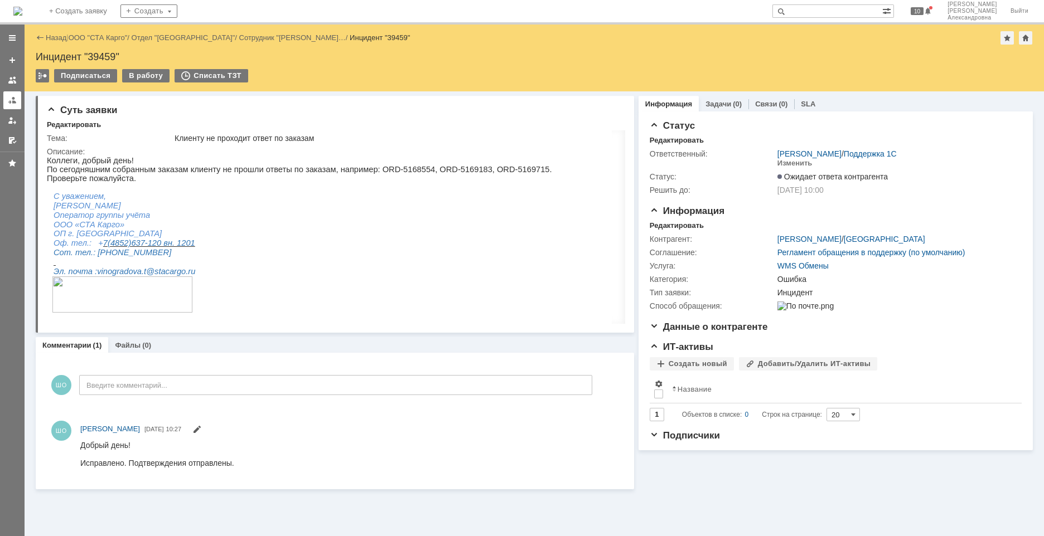
click at [14, 109] on link at bounding box center [12, 100] width 18 height 18
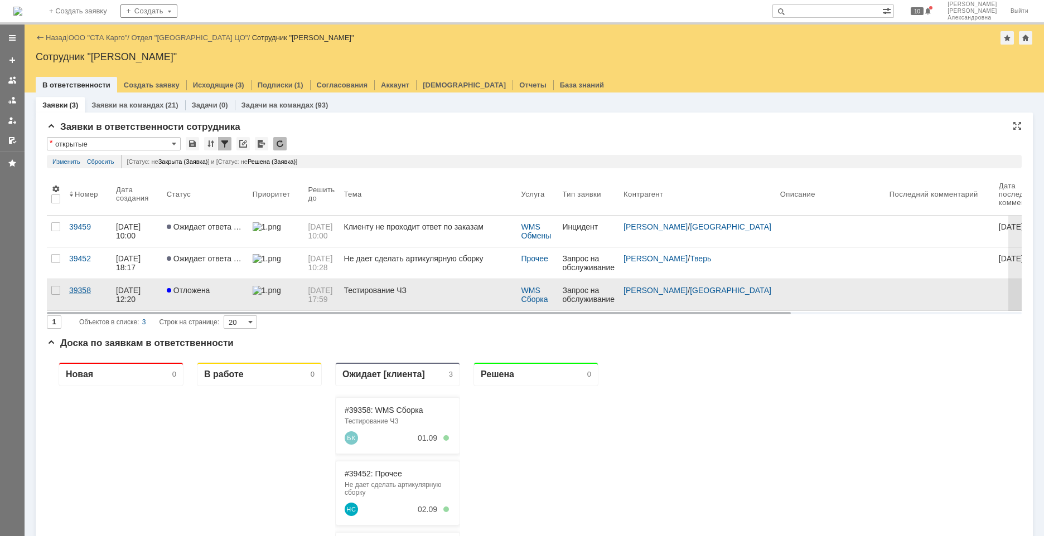
click at [98, 299] on link "39358" at bounding box center [88, 294] width 47 height 31
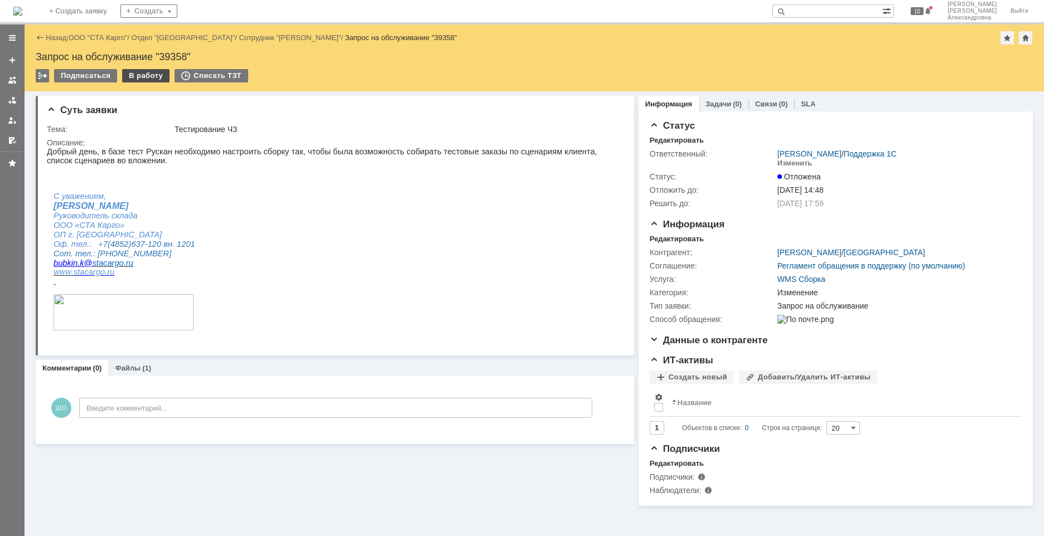
click at [154, 76] on div "В работу" at bounding box center [145, 75] width 47 height 13
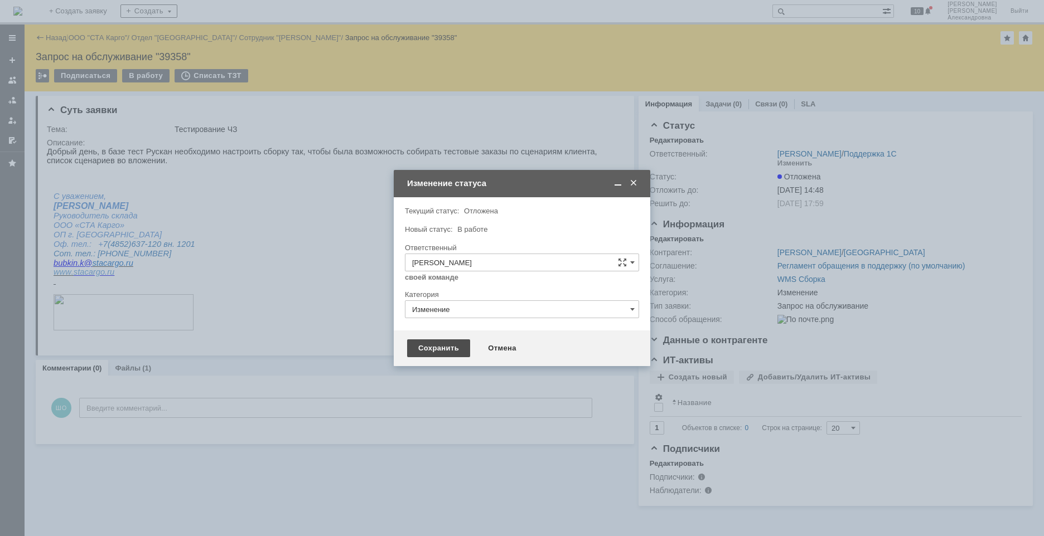
click at [431, 356] on div "Сохранить" at bounding box center [438, 349] width 63 height 18
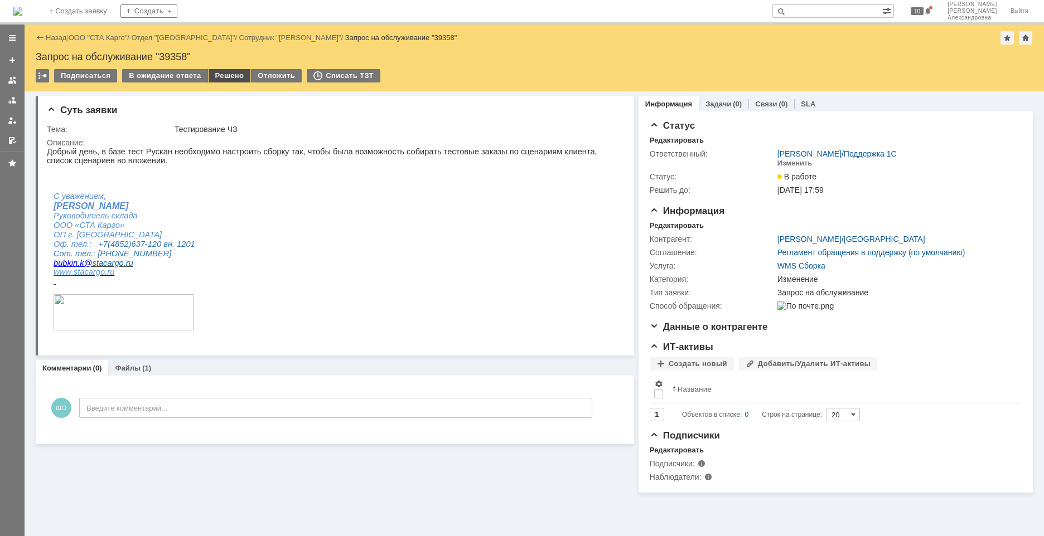
click at [222, 78] on div "Решено" at bounding box center [230, 75] width 42 height 13
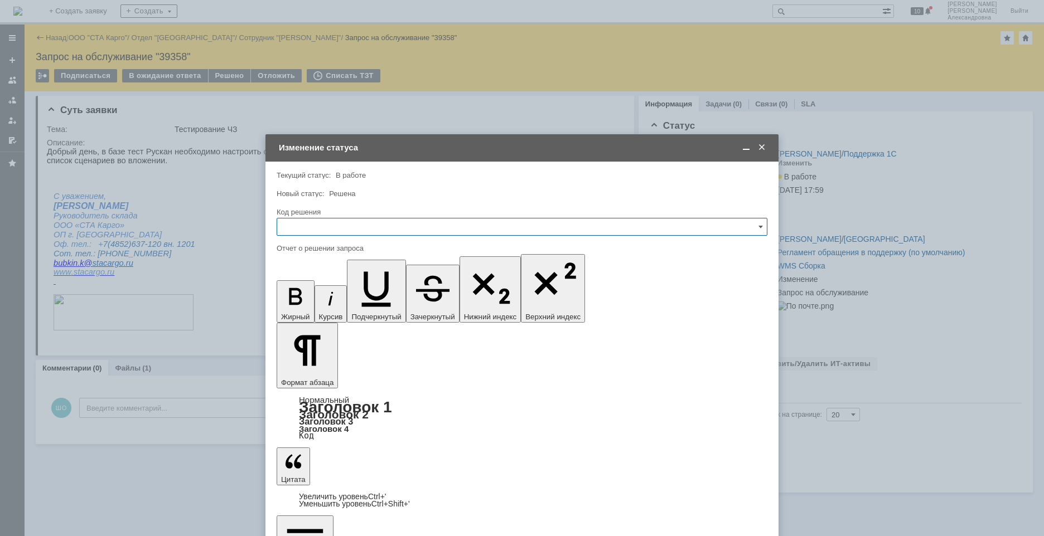
click at [324, 232] on input "text" at bounding box center [522, 227] width 491 height 18
click at [303, 377] on span "Решено" at bounding box center [522, 376] width 476 height 9
type input "Решено"
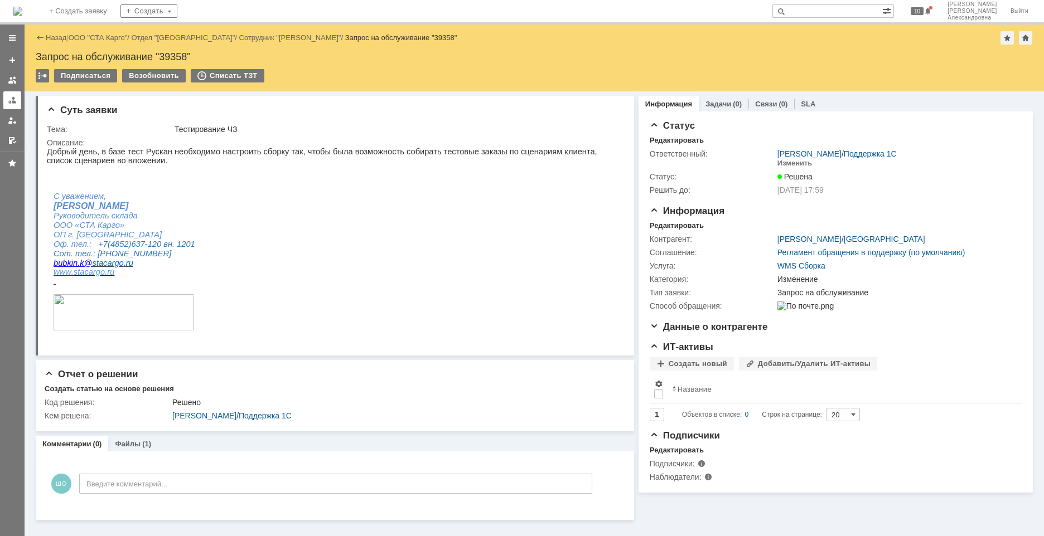
click at [20, 99] on link at bounding box center [12, 100] width 18 height 18
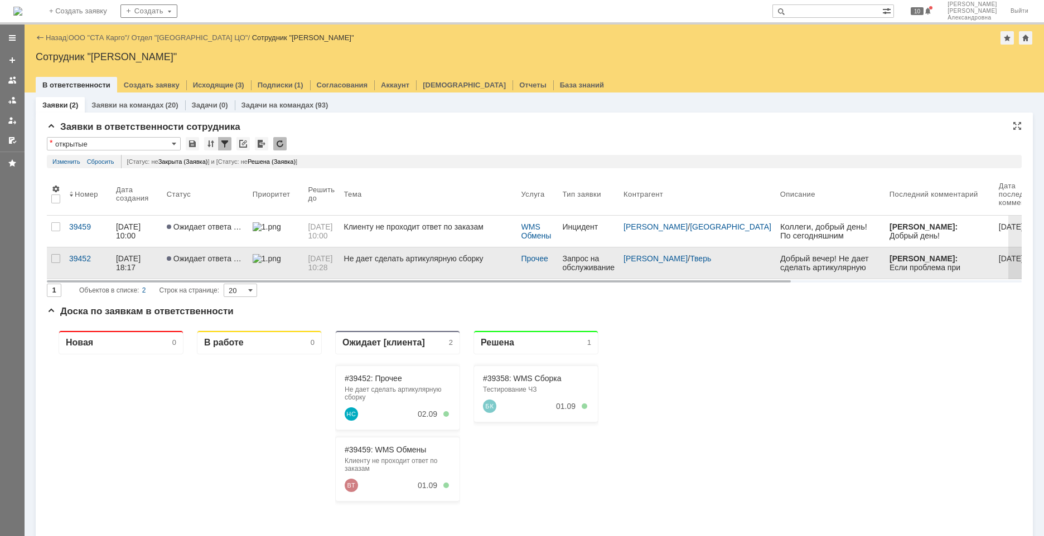
click at [280, 267] on link at bounding box center [276, 263] width 56 height 31
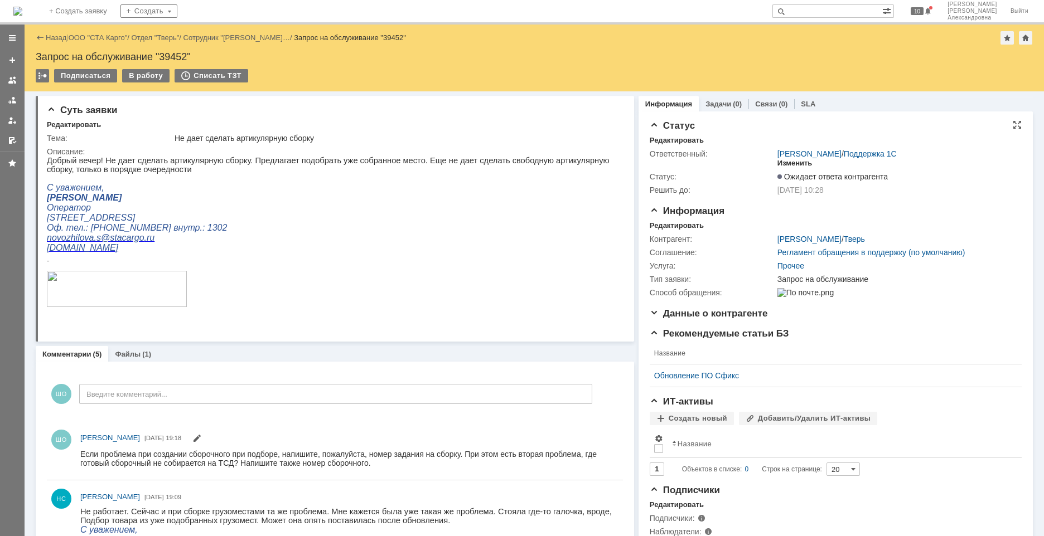
click at [786, 166] on div "Изменить" at bounding box center [794, 163] width 35 height 9
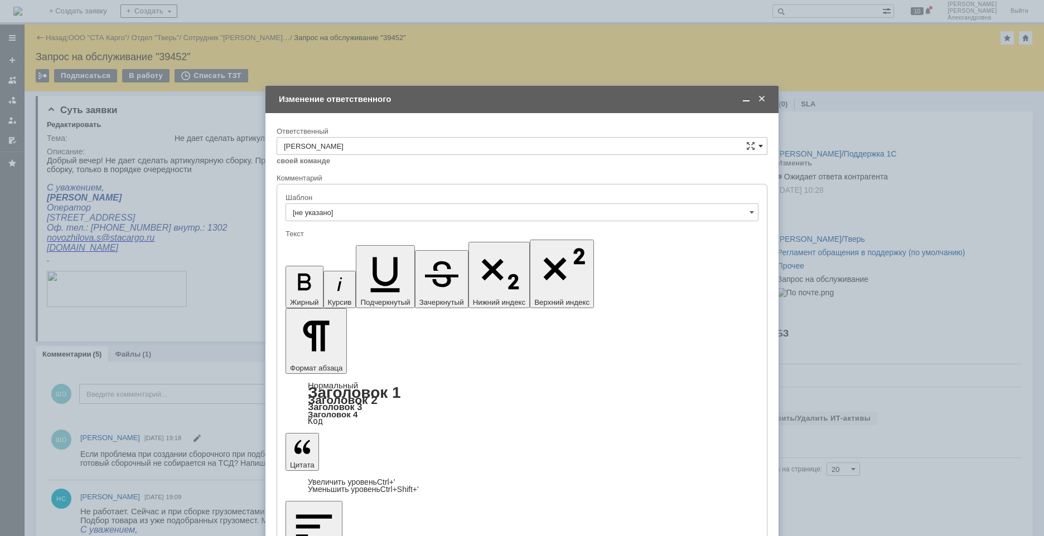
click at [762, 145] on span at bounding box center [760, 146] width 4 height 9
click at [367, 178] on div "Поддержка 1С" at bounding box center [521, 185] width 489 height 18
type input "Поддержка 1С"
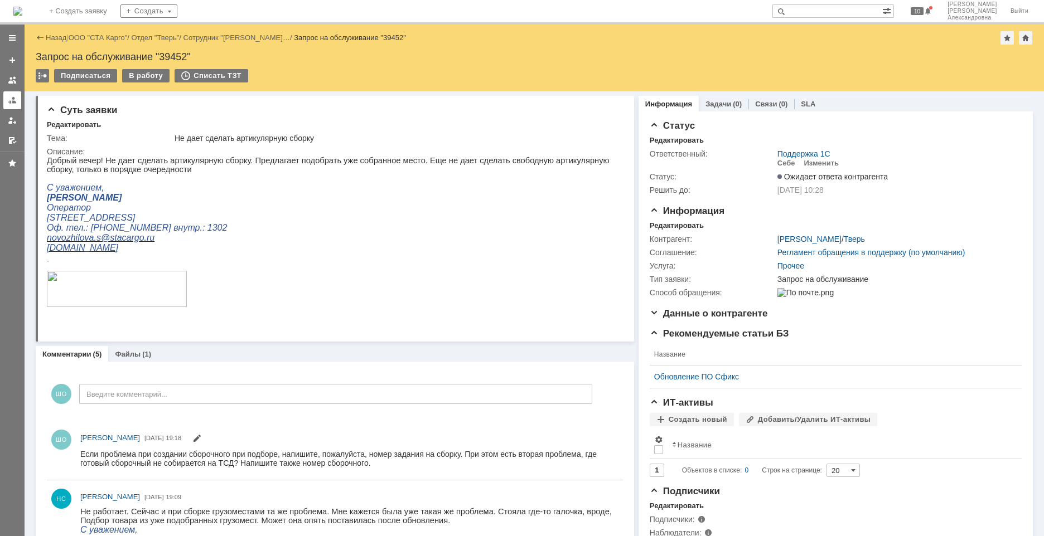
click at [9, 100] on div at bounding box center [12, 100] width 9 height 9
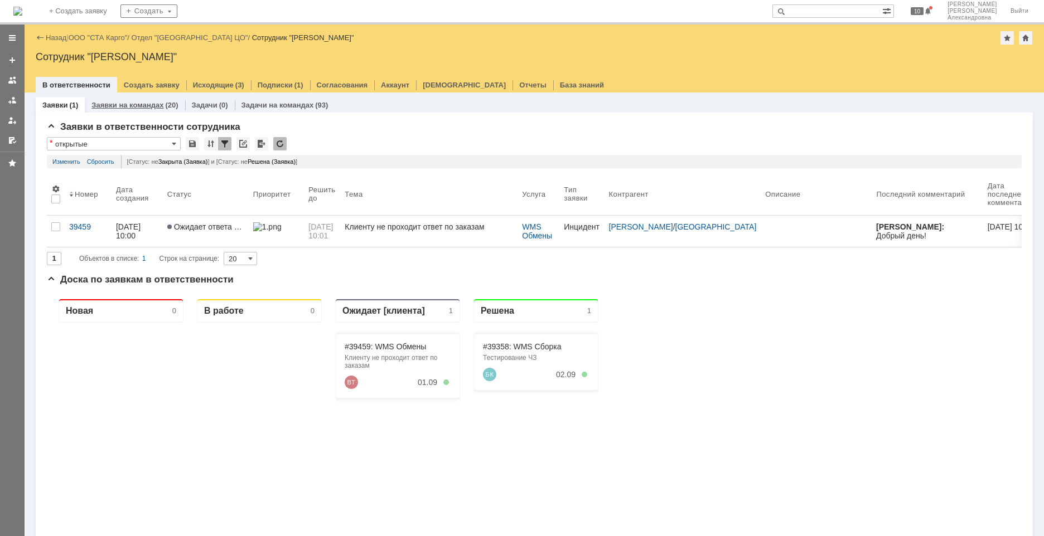
click at [115, 101] on link "Заявки на командах" at bounding box center [127, 105] width 72 height 8
